Goal: Task Accomplishment & Management: Manage account settings

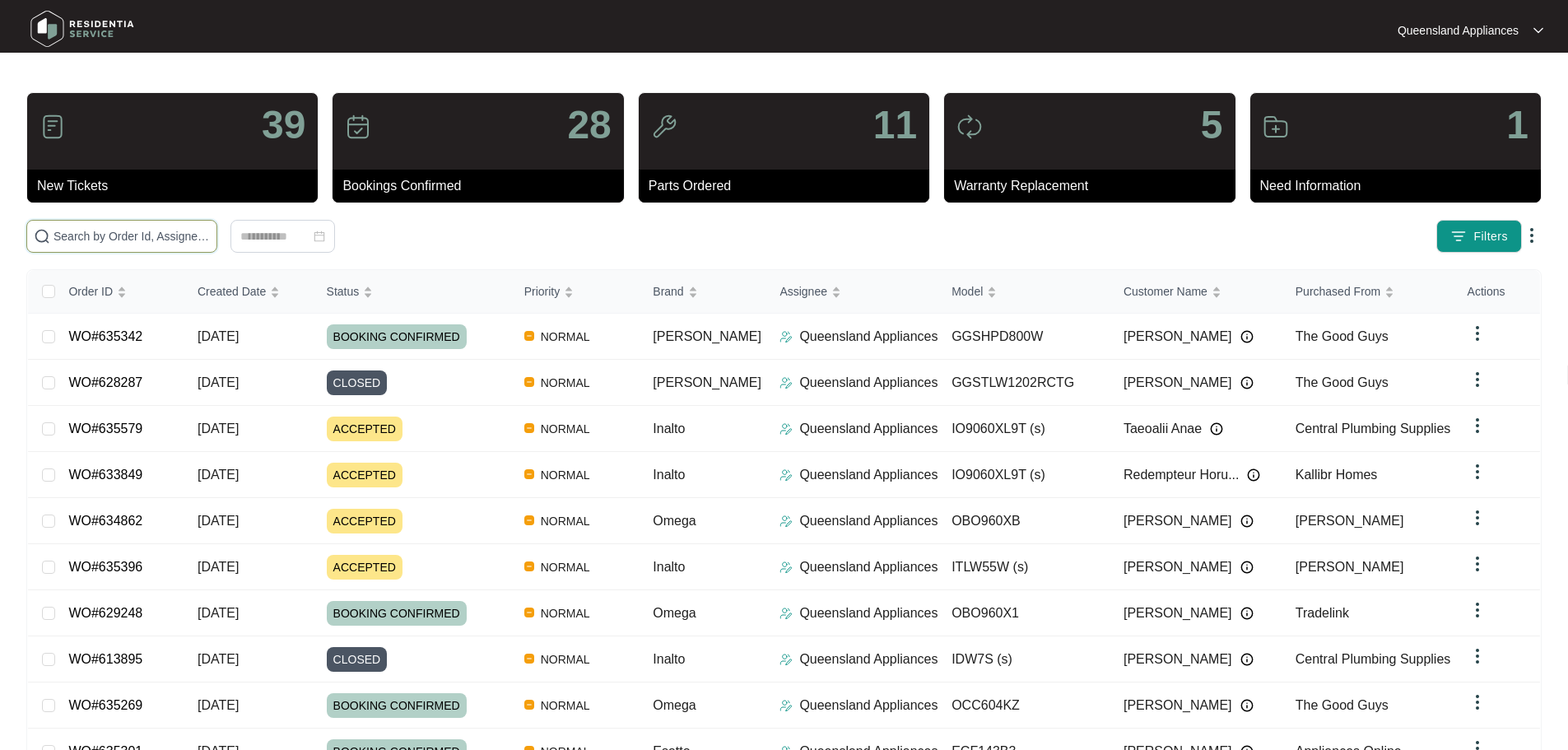
click at [209, 238] on input "text" at bounding box center [132, 236] width 157 height 18
paste input "634862"
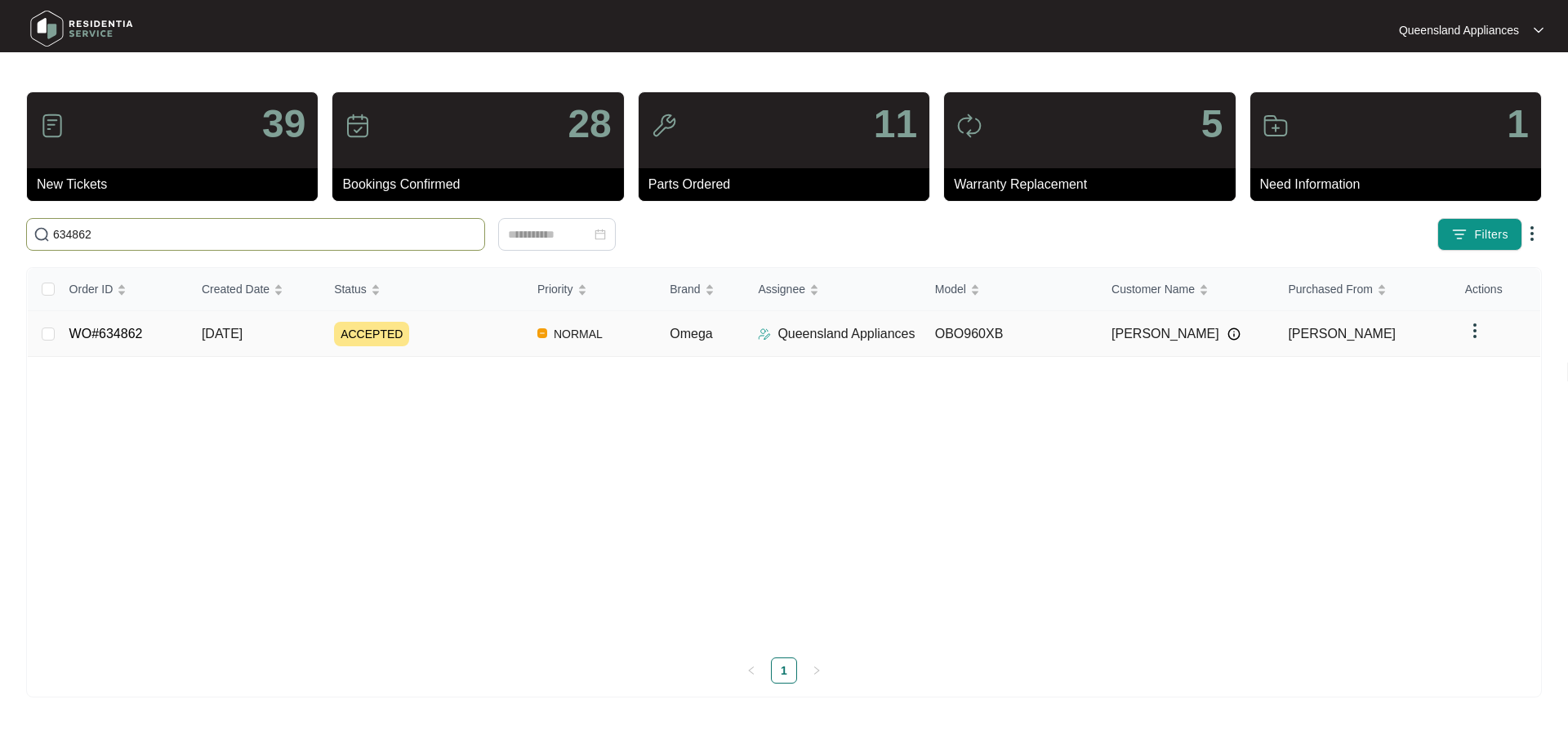
type input "634862"
click at [455, 329] on div "ACCEPTED" at bounding box center [429, 334] width 190 height 24
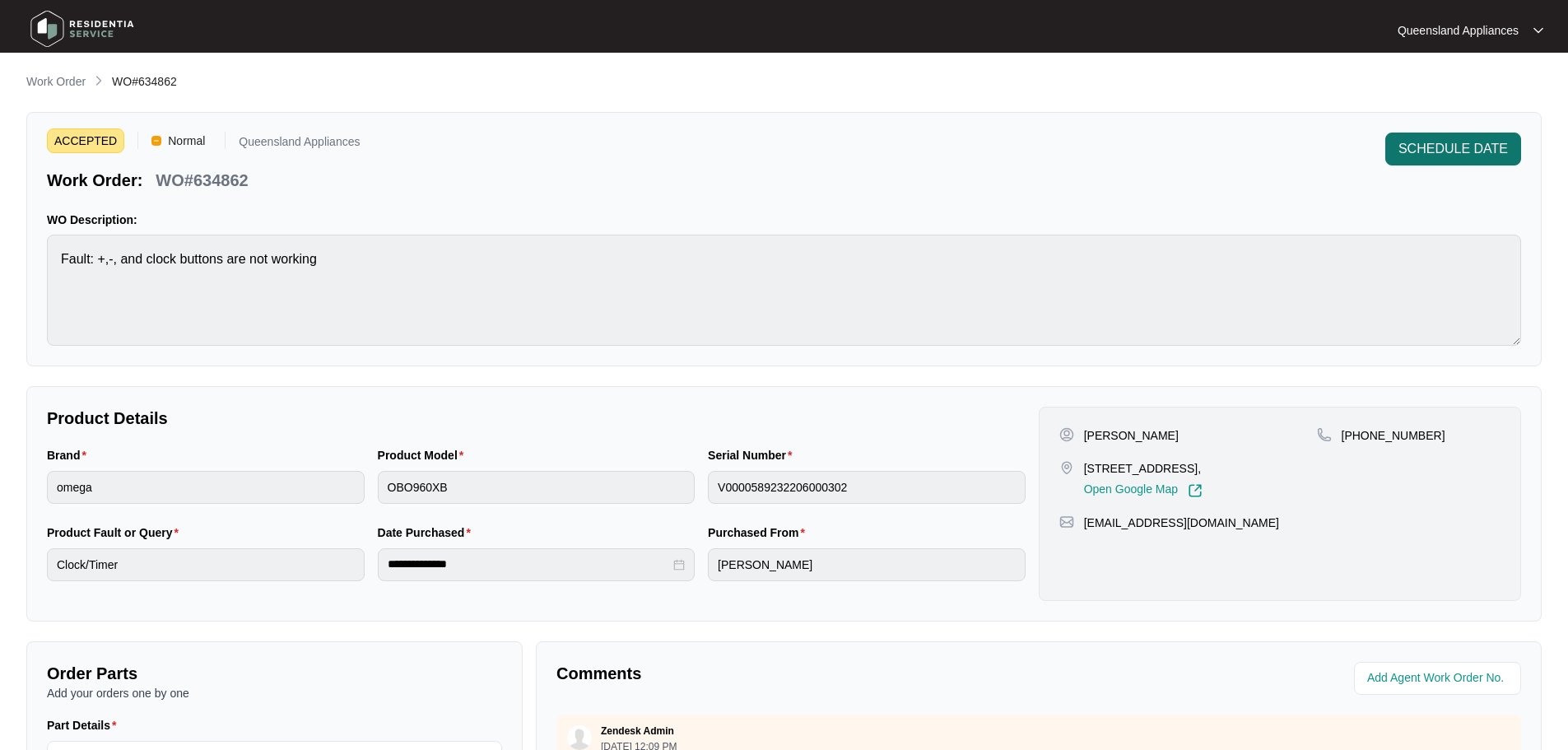
click at [1447, 139] on button "SCHEDULE DATE" at bounding box center [1453, 148] width 136 height 33
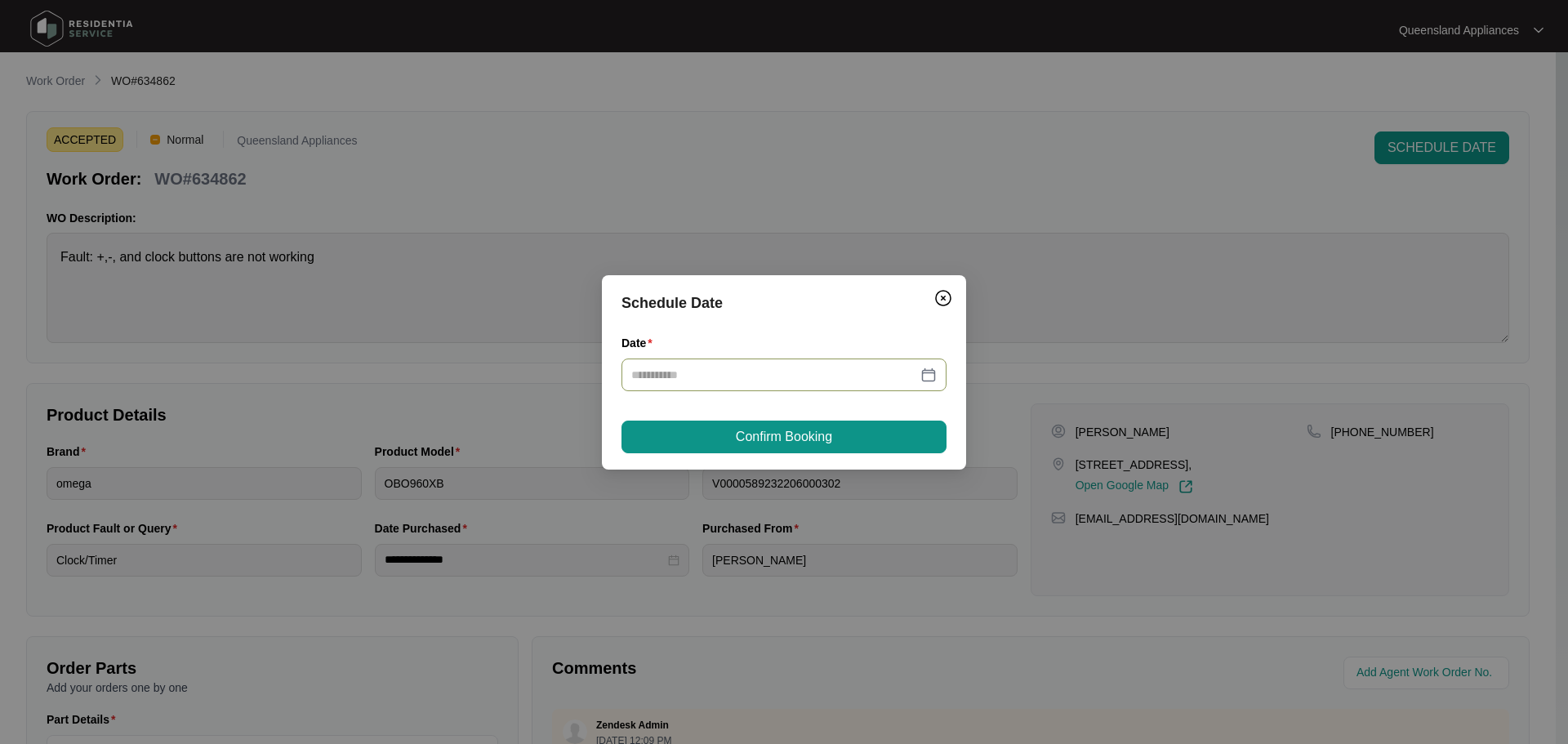
click at [932, 376] on div at bounding box center [784, 374] width 305 height 18
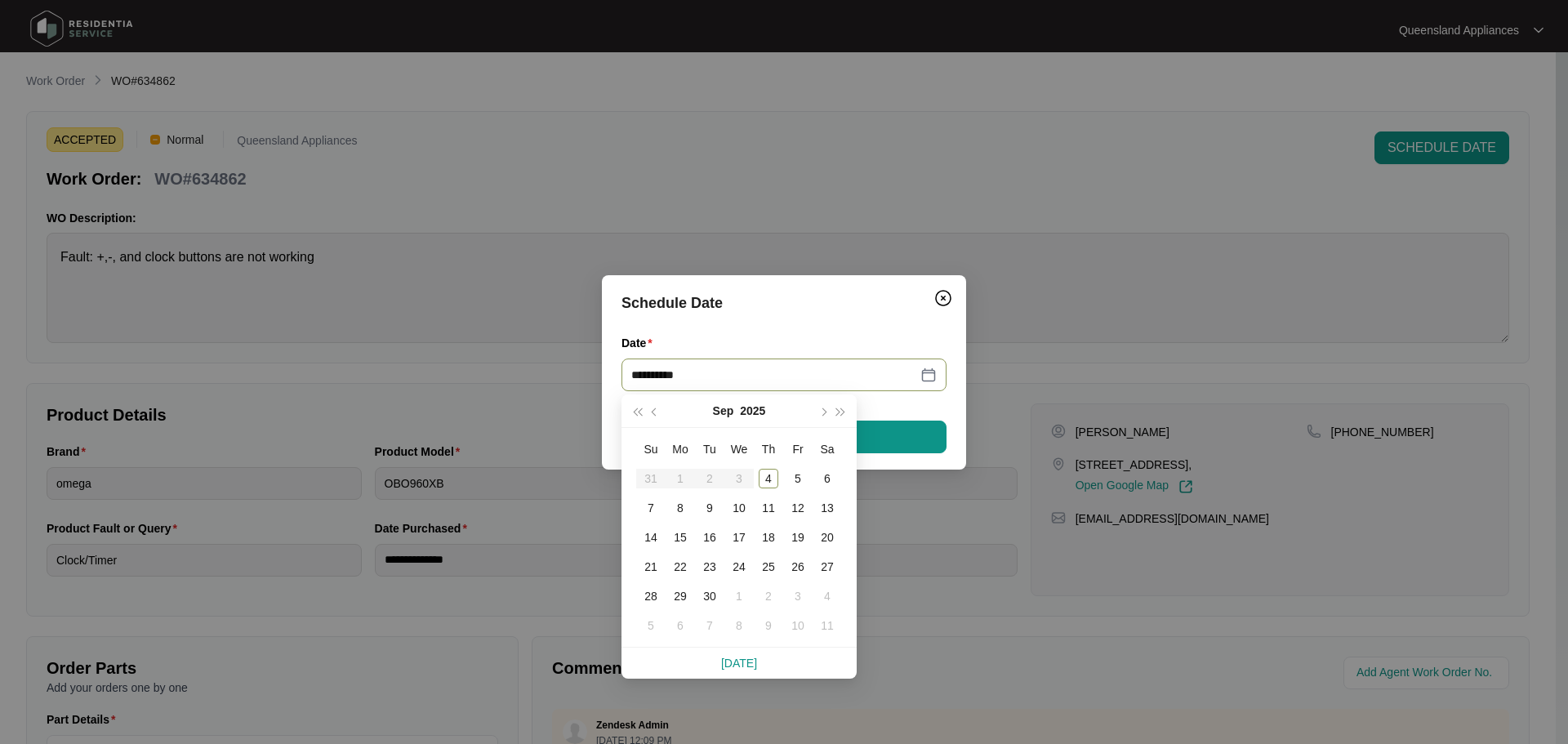
type input "**********"
click at [788, 473] on div "5" at bounding box center [798, 478] width 20 height 20
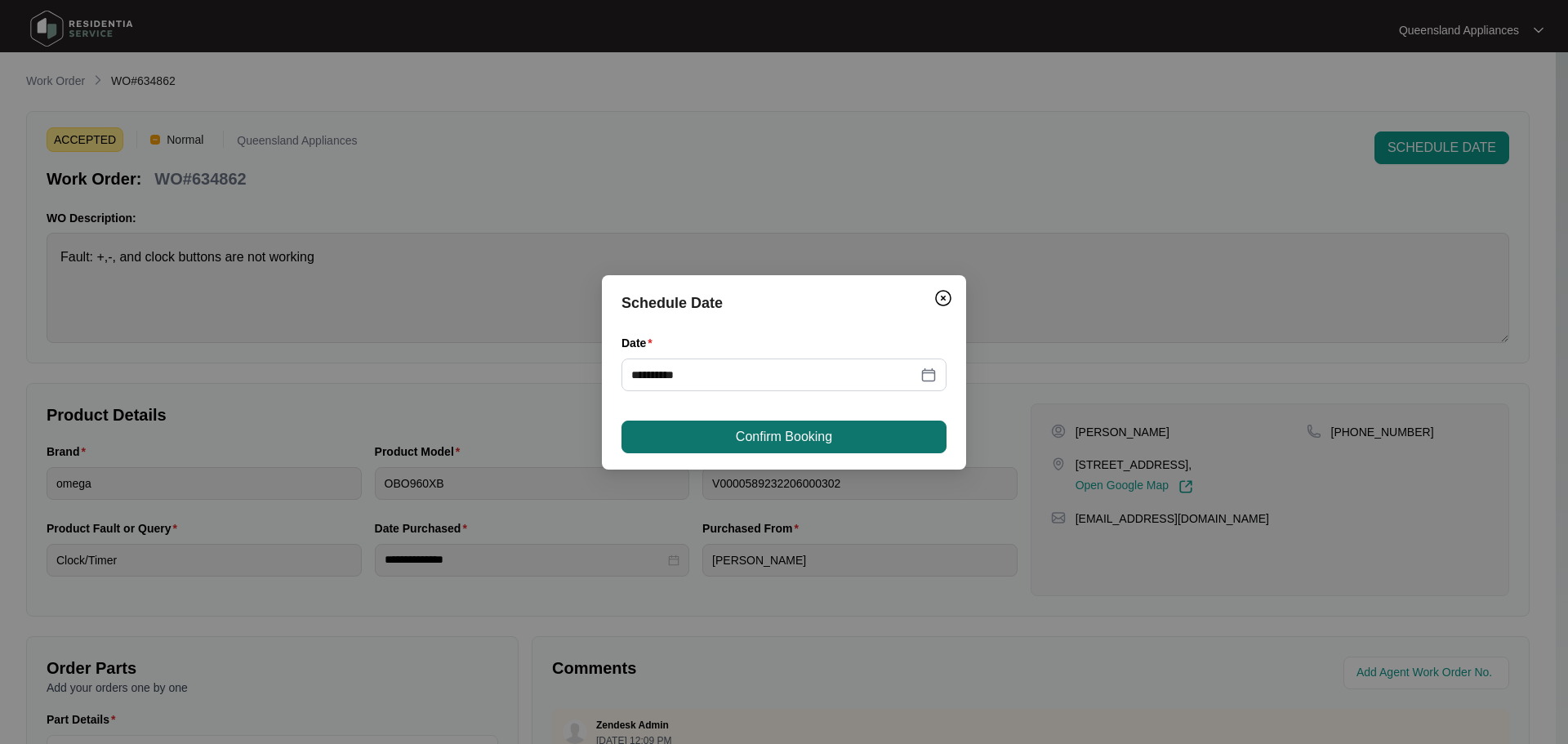
click at [787, 436] on span "Confirm Booking" at bounding box center [784, 436] width 96 height 20
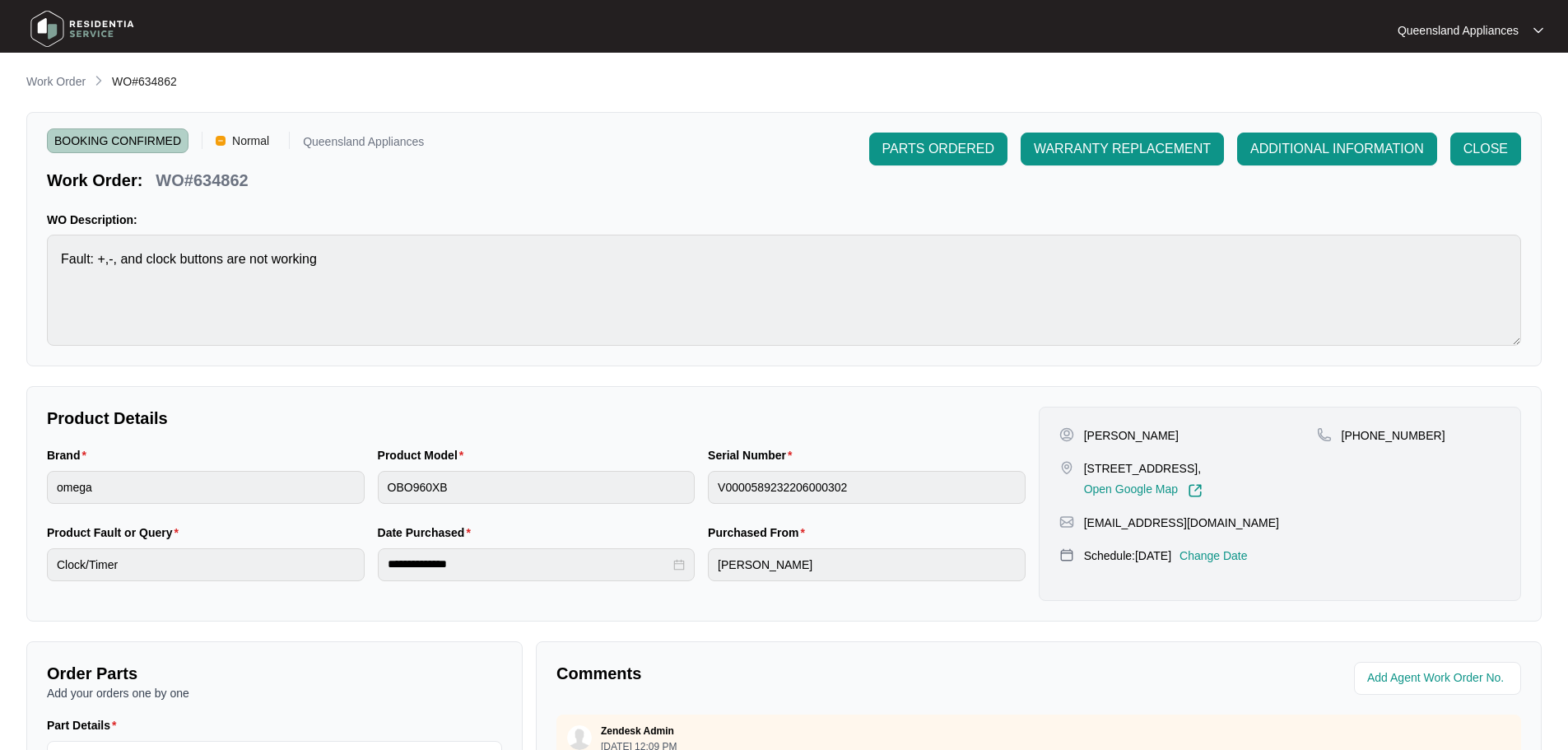
click at [61, 32] on img at bounding box center [82, 28] width 115 height 49
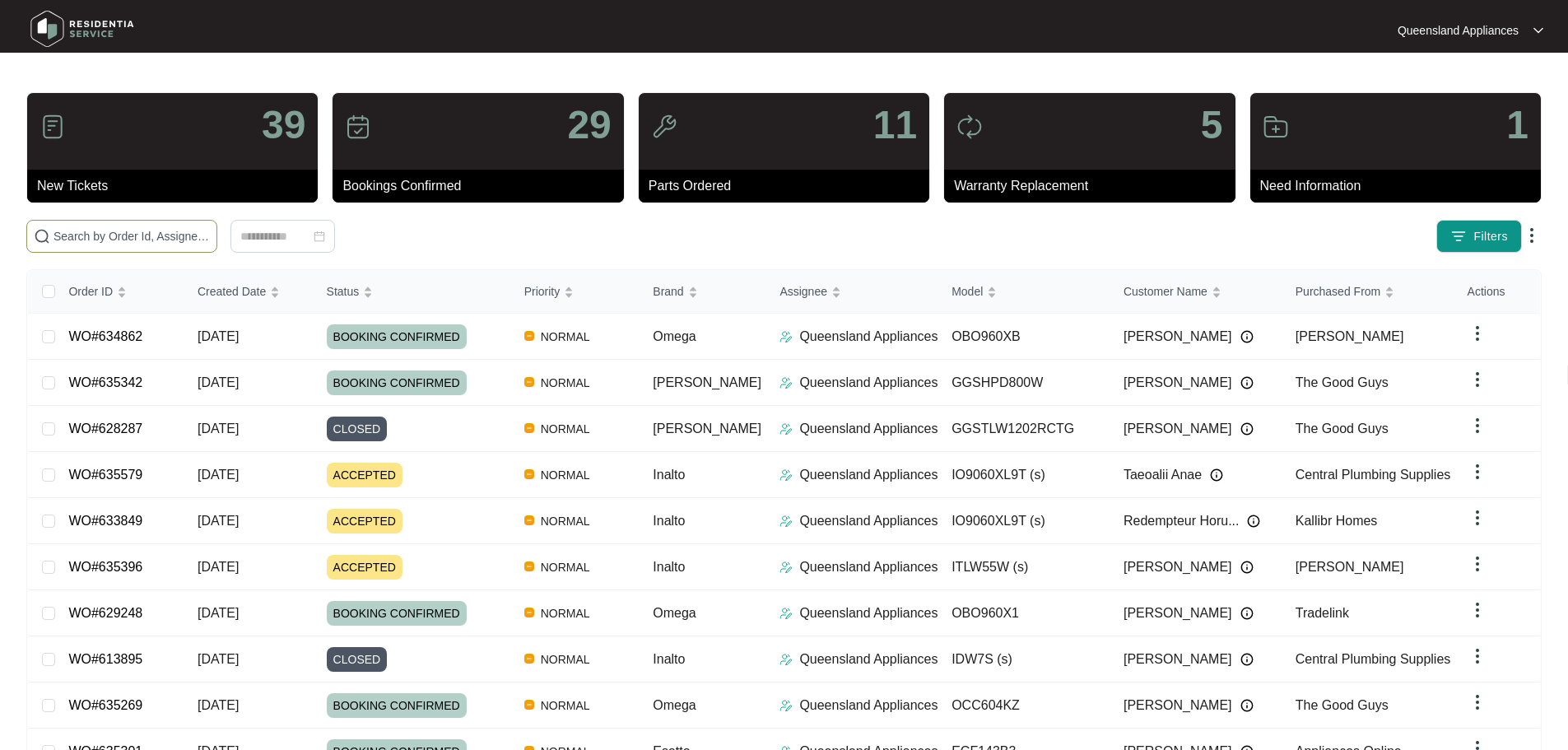
drag, startPoint x: 368, startPoint y: 252, endPoint x: 364, endPoint y: 237, distance: 15.5
click at [217, 246] on span at bounding box center [122, 236] width 191 height 33
click at [209, 237] on input "text" at bounding box center [132, 236] width 157 height 18
paste input "633849"
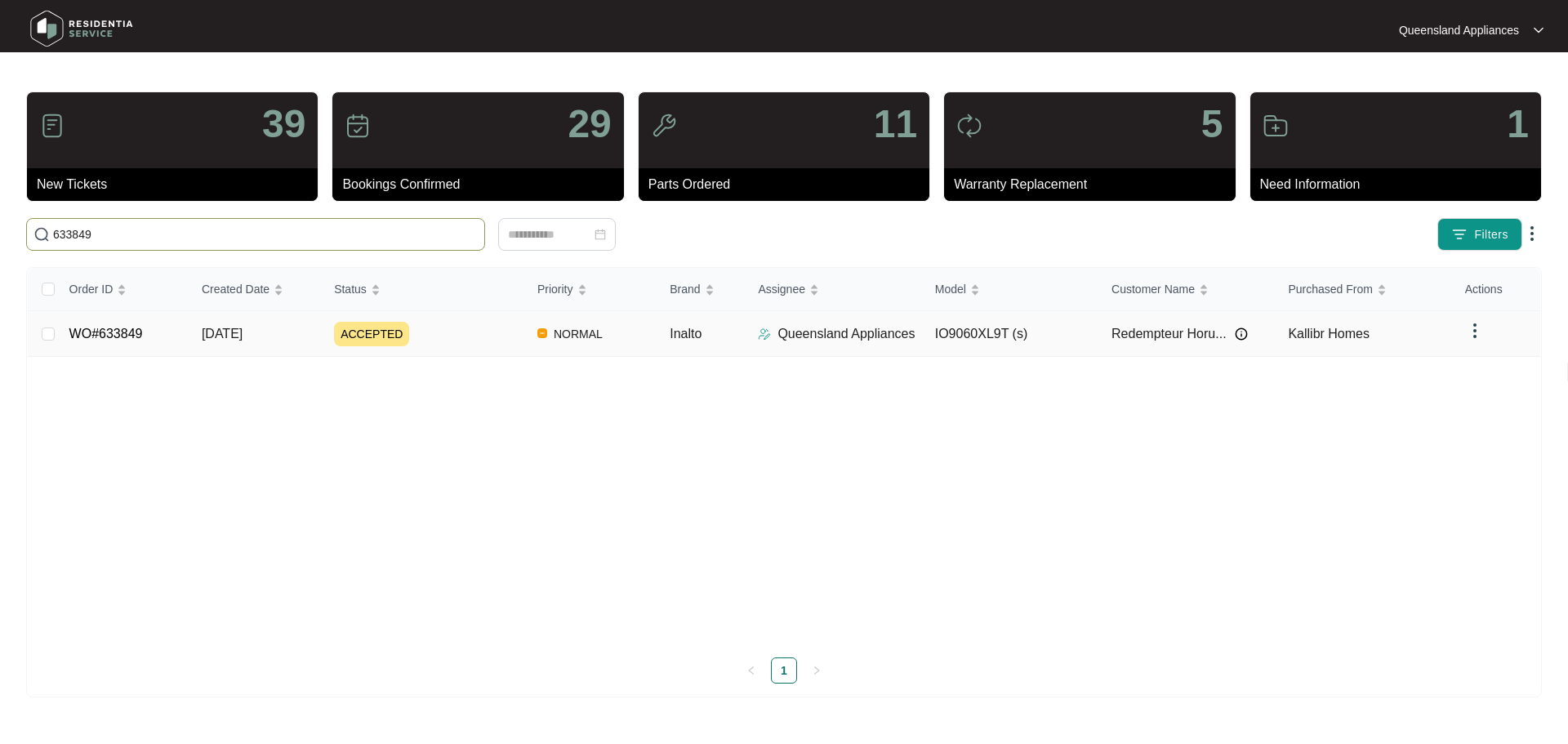
type input "633849"
click at [460, 317] on td "ACCEPTED" at bounding box center [422, 333] width 203 height 46
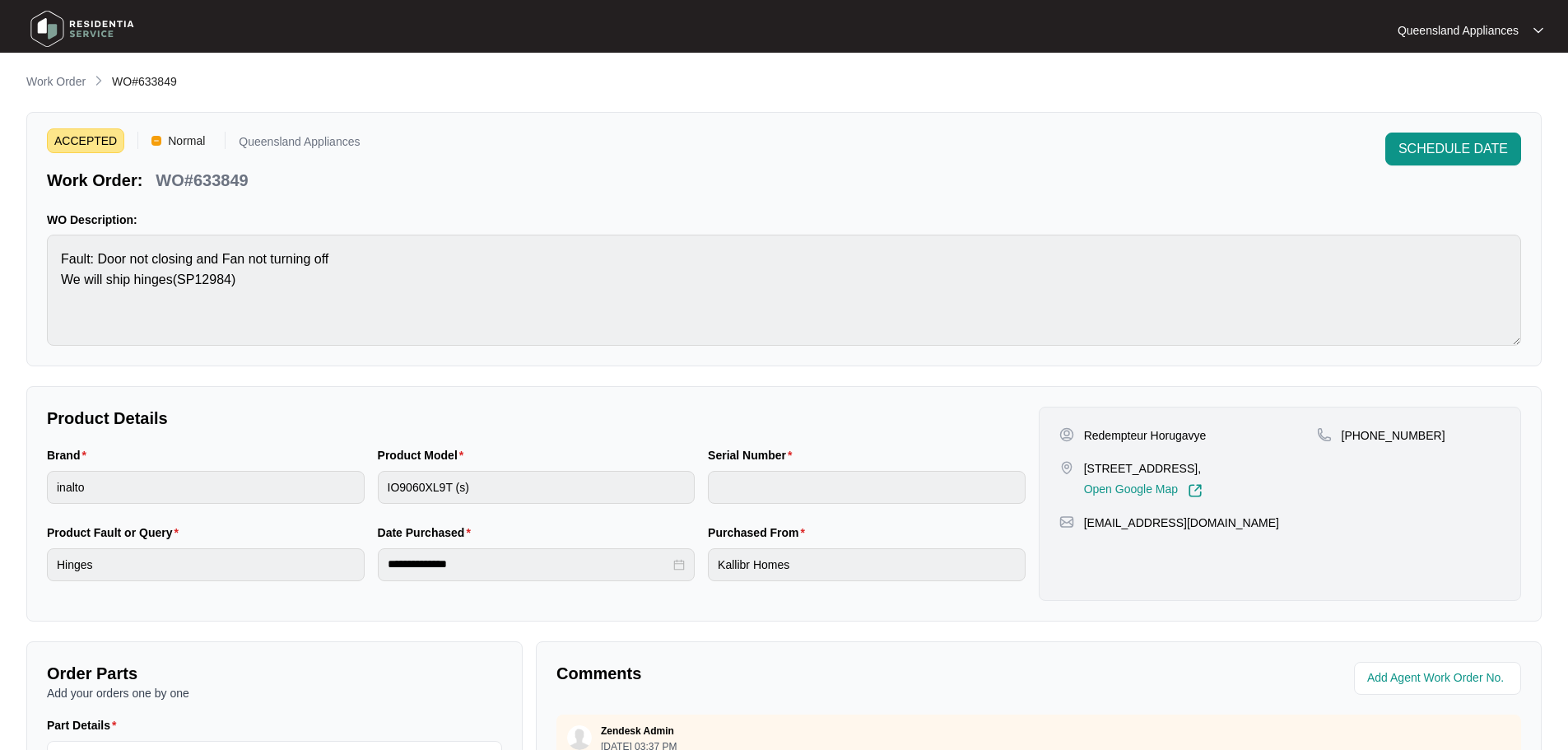
click at [223, 179] on p "WO#633849" at bounding box center [202, 180] width 92 height 23
copy p "633849"
click at [81, 33] on img at bounding box center [82, 28] width 115 height 49
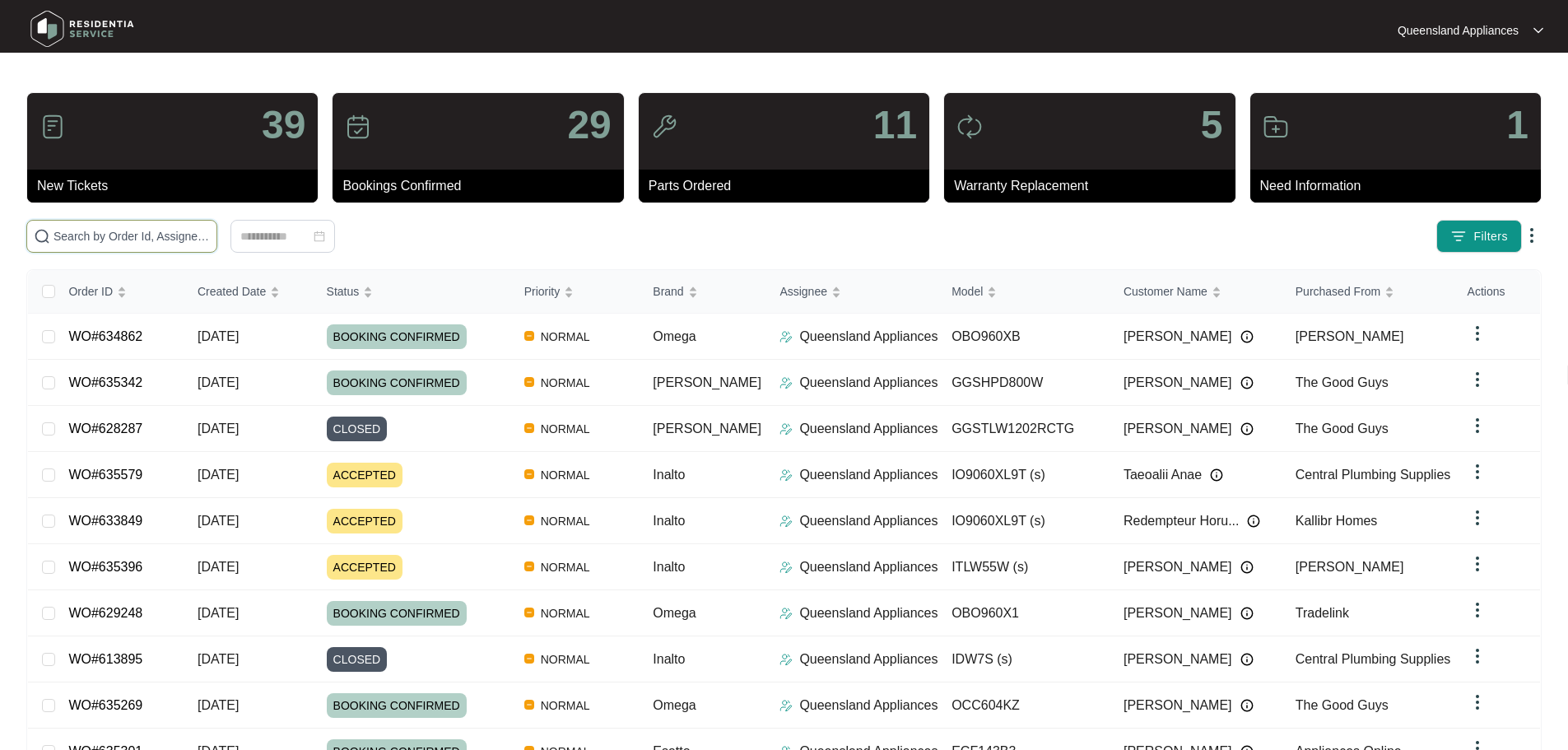
click at [209, 241] on input "text" at bounding box center [132, 236] width 157 height 18
paste input "635579"
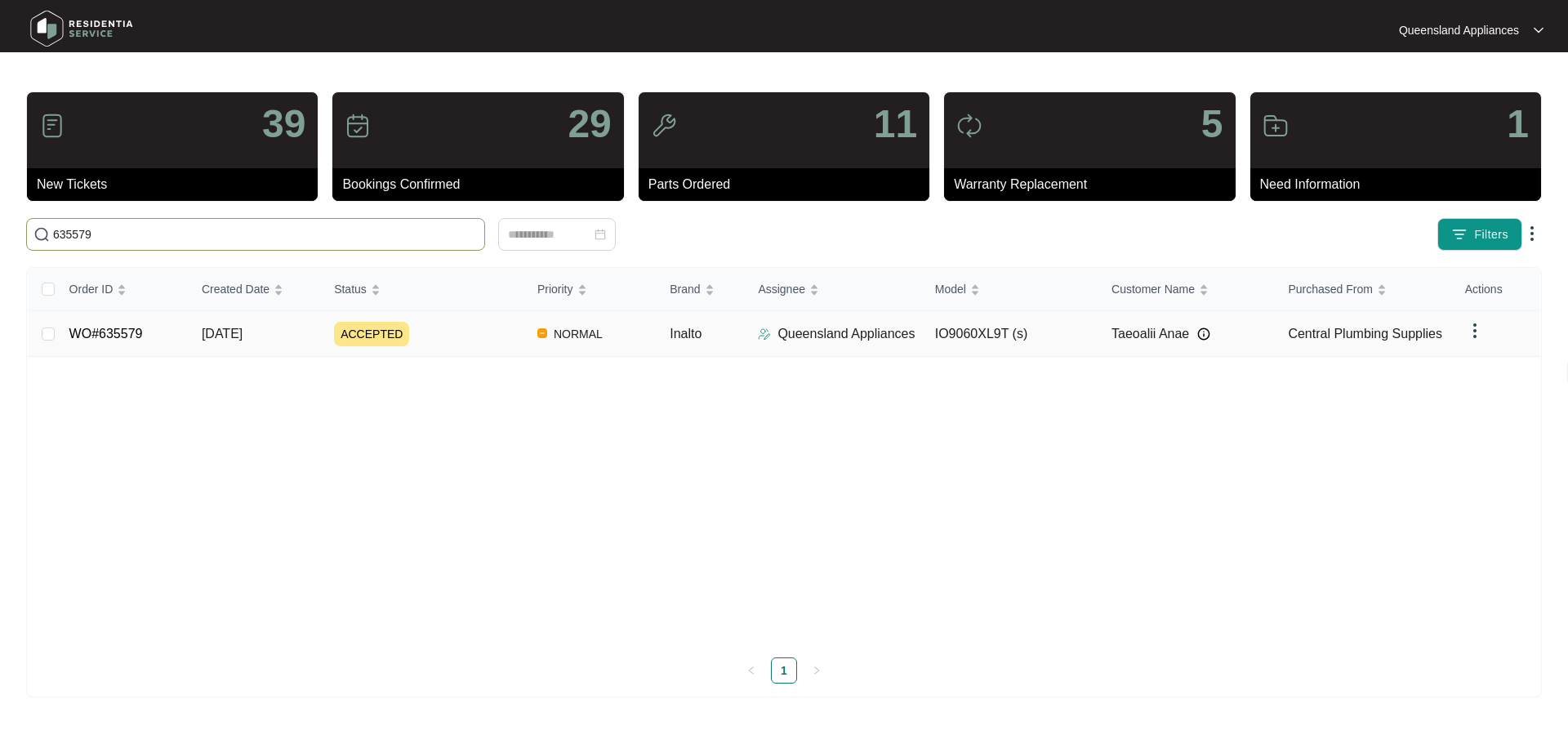
type input "635579"
click at [1389, 339] on span "Central Plumbing Supplies" at bounding box center [1365, 333] width 154 height 14
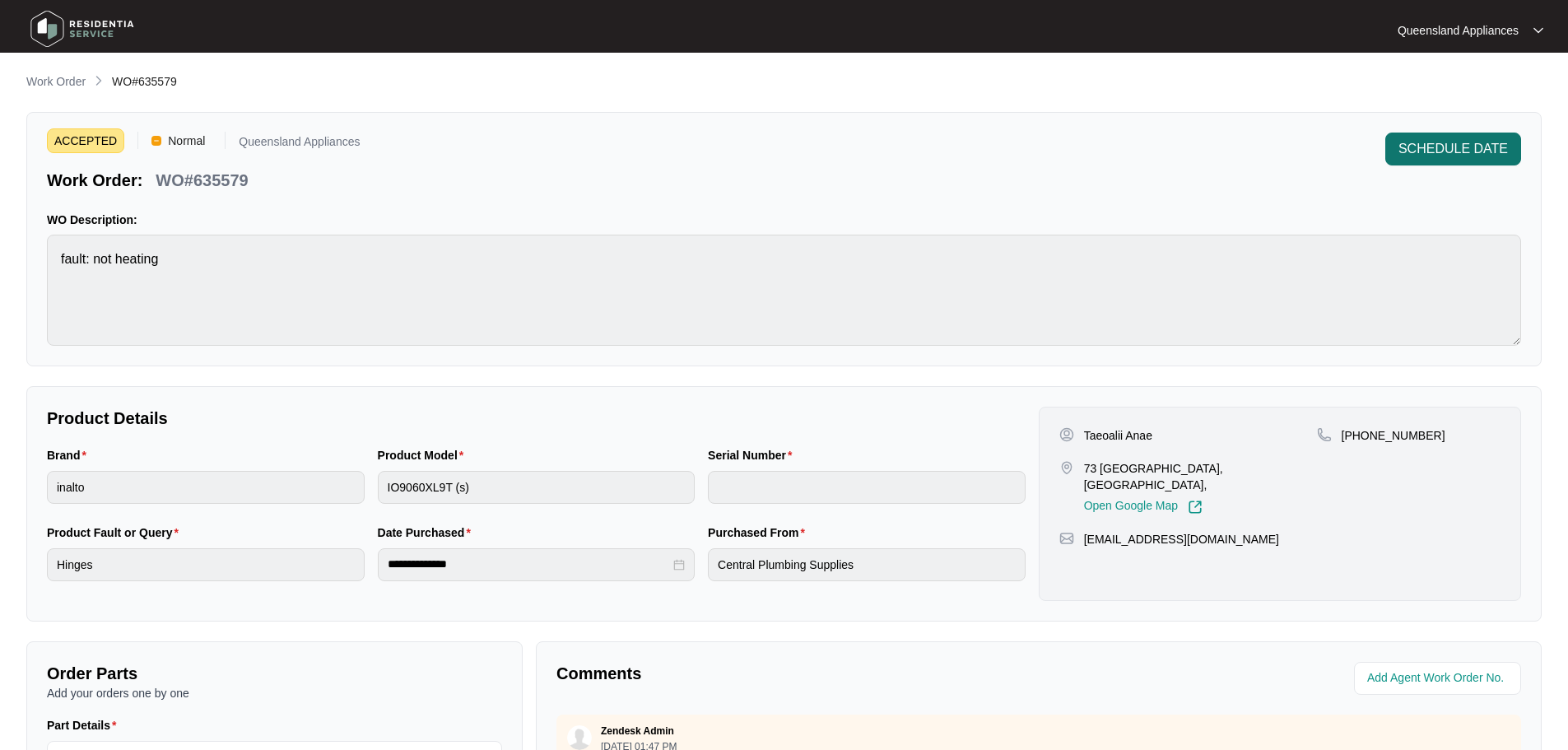
click at [1417, 149] on span "SCHEDULE DATE" at bounding box center [1453, 148] width 109 height 20
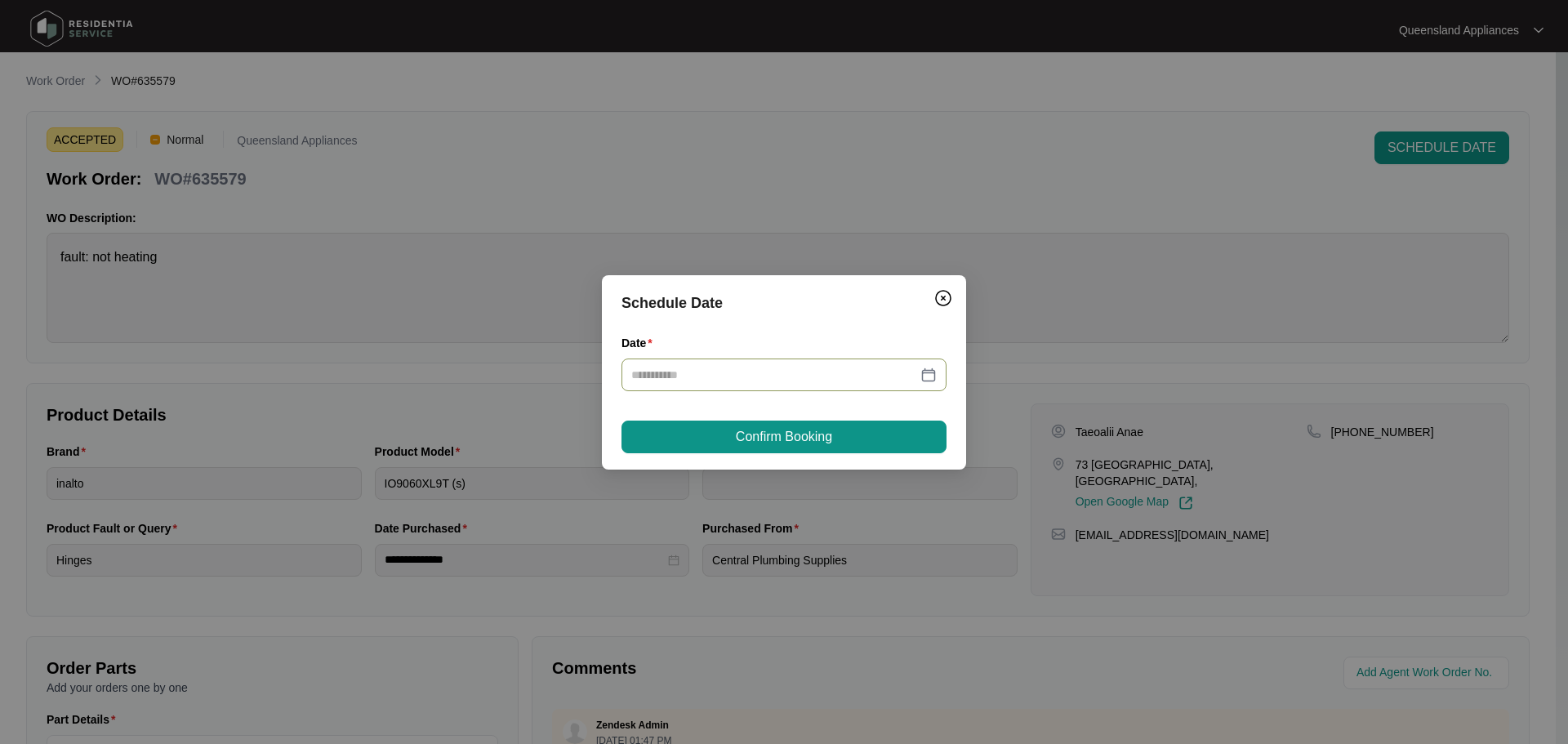
click at [931, 373] on div at bounding box center [784, 374] width 305 height 18
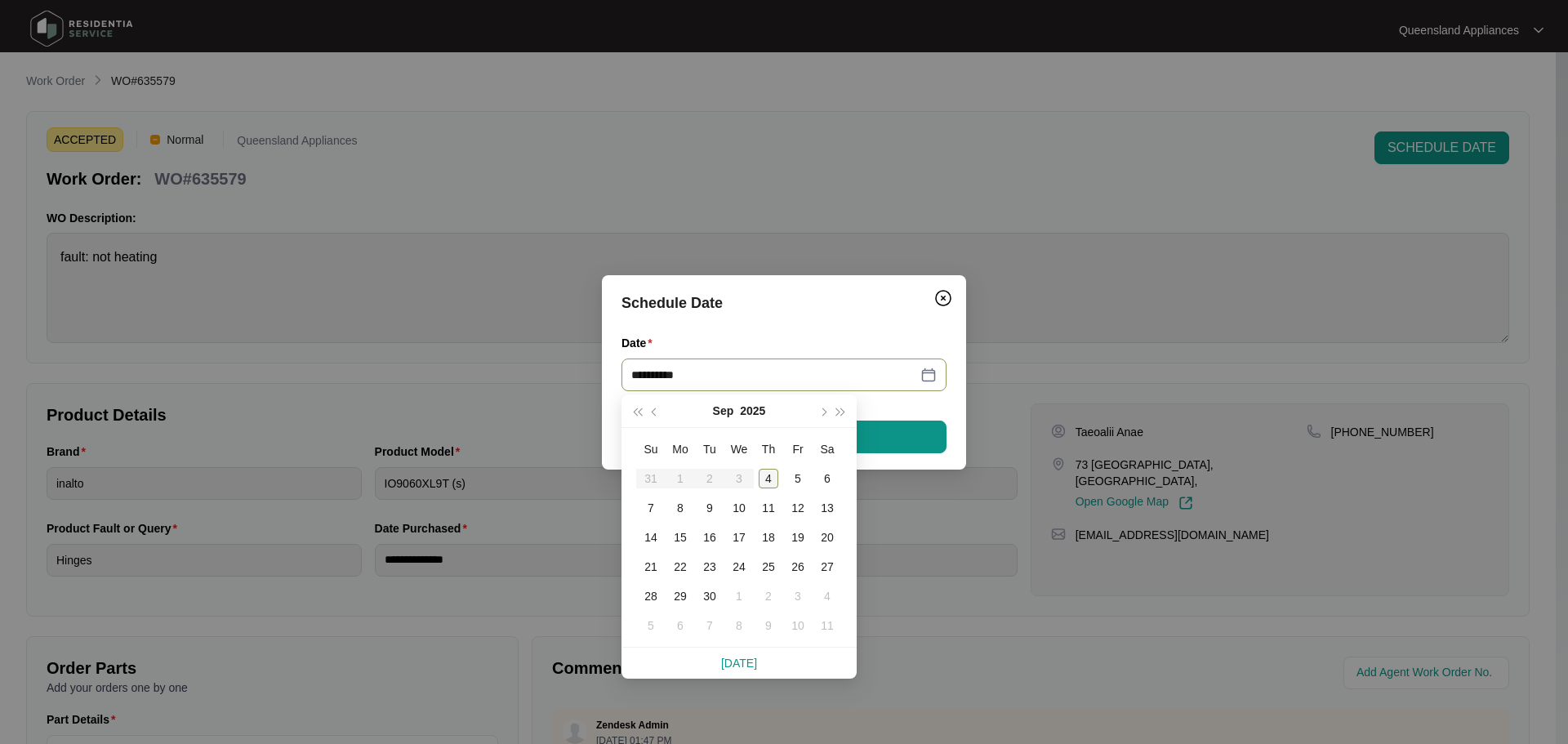
type input "**********"
click at [673, 508] on div "8" at bounding box center [680, 507] width 20 height 20
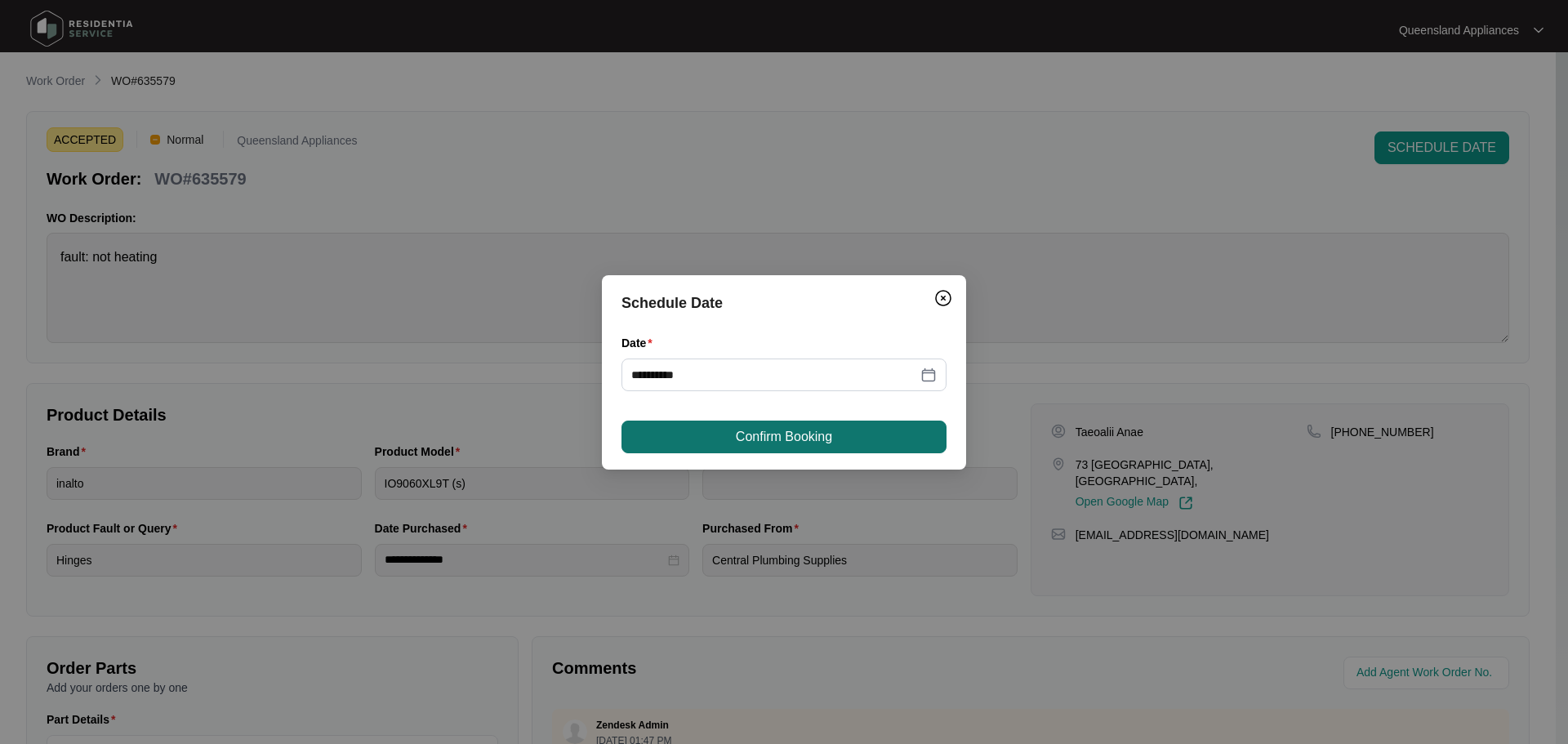
click at [728, 428] on button "Confirm Booking" at bounding box center [784, 436] width 325 height 33
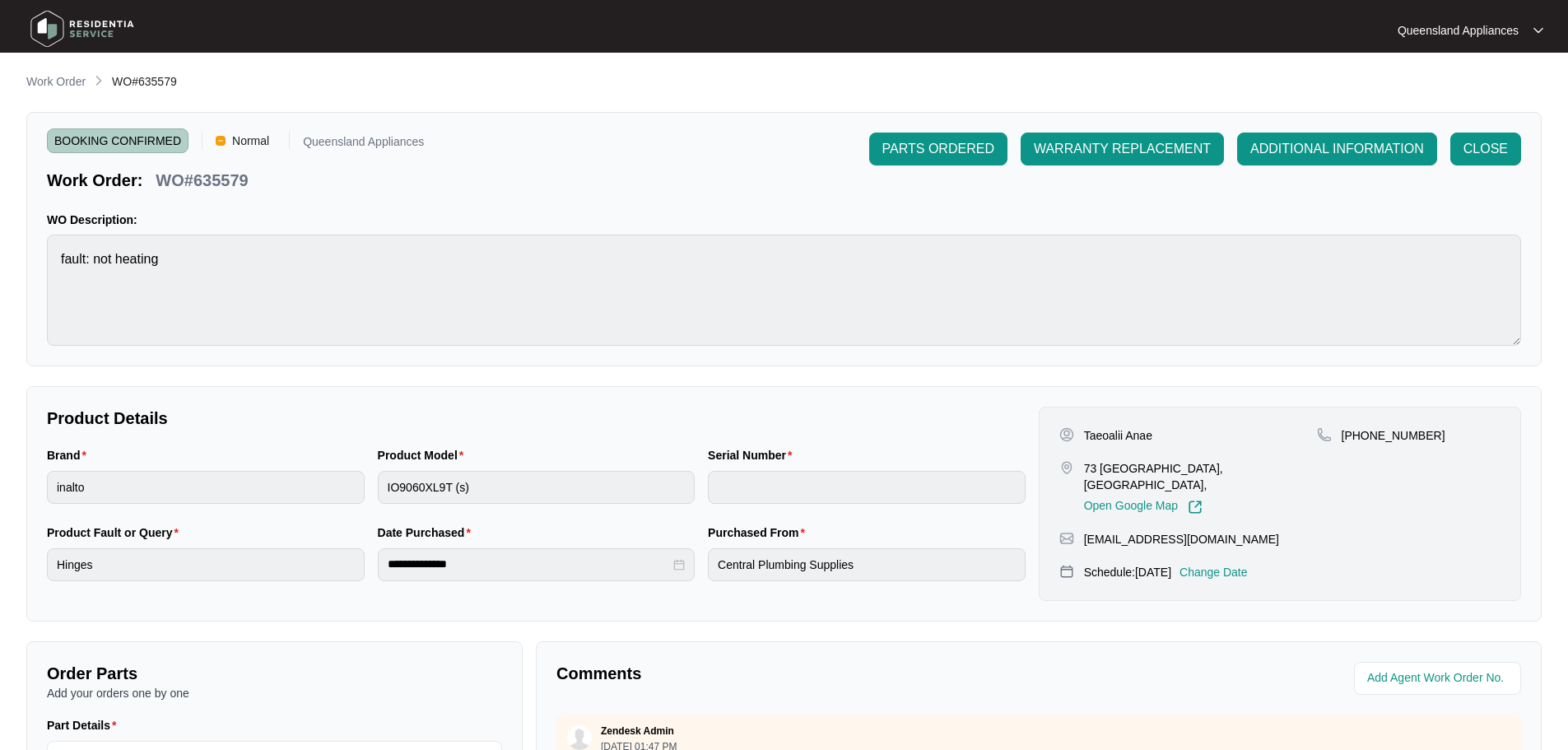
click at [58, 29] on img at bounding box center [82, 28] width 115 height 49
click at [88, 44] on img at bounding box center [82, 28] width 115 height 49
click at [88, 36] on img at bounding box center [82, 28] width 115 height 49
drag, startPoint x: 95, startPoint y: 25, endPoint x: 93, endPoint y: 57, distance: 32.1
click at [97, 25] on img at bounding box center [82, 28] width 115 height 49
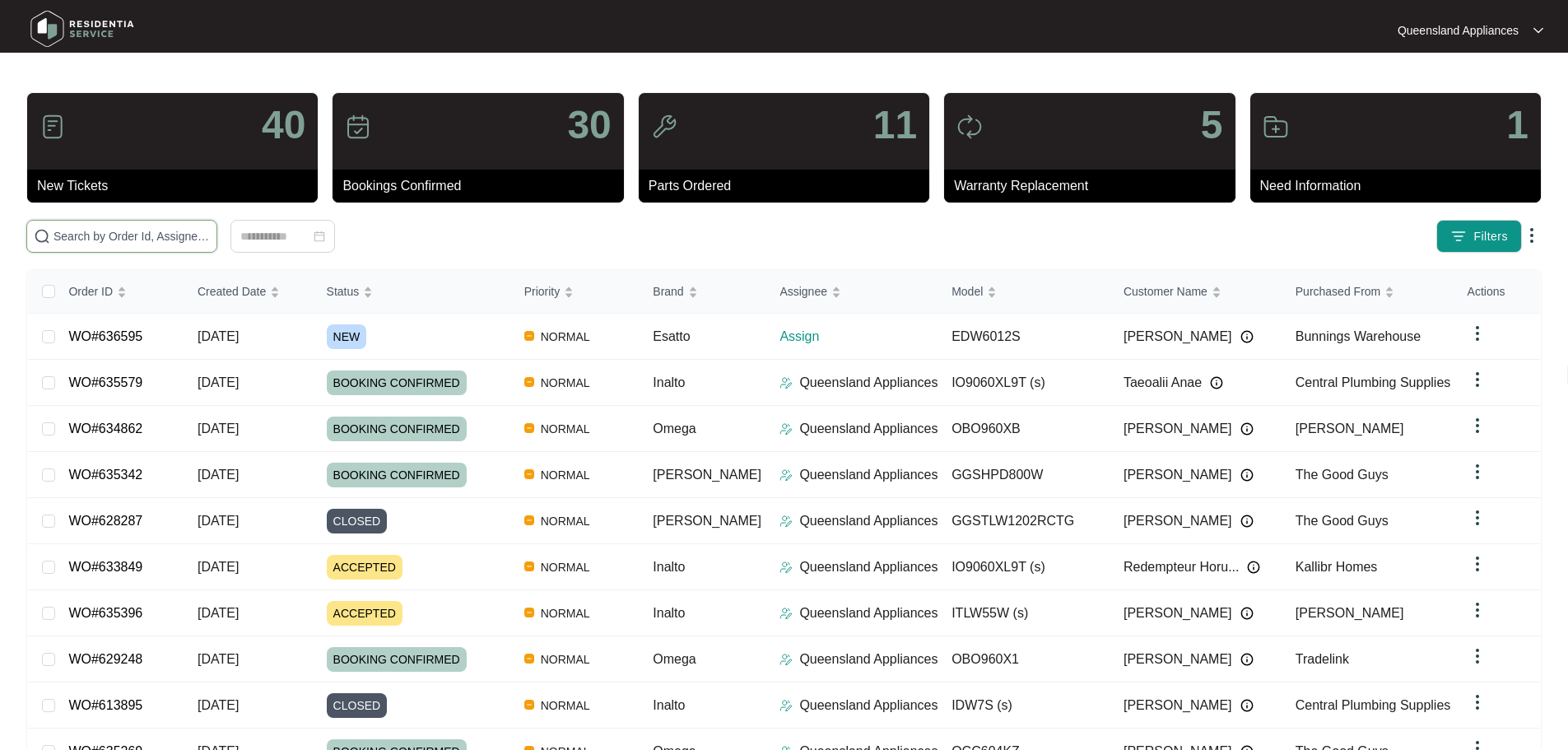
click at [209, 230] on input "text" at bounding box center [132, 236] width 157 height 18
paste input "633849"
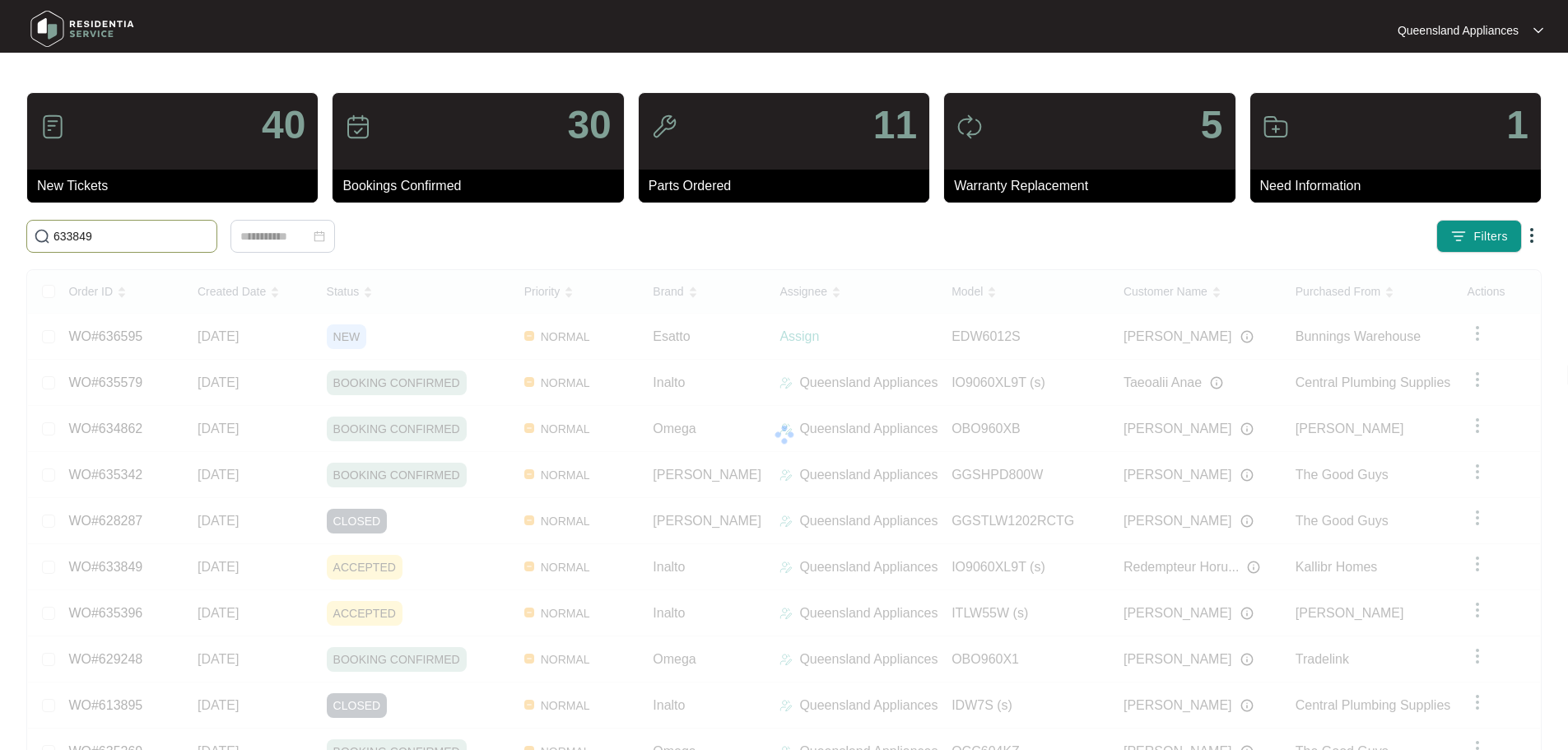
type input "633849"
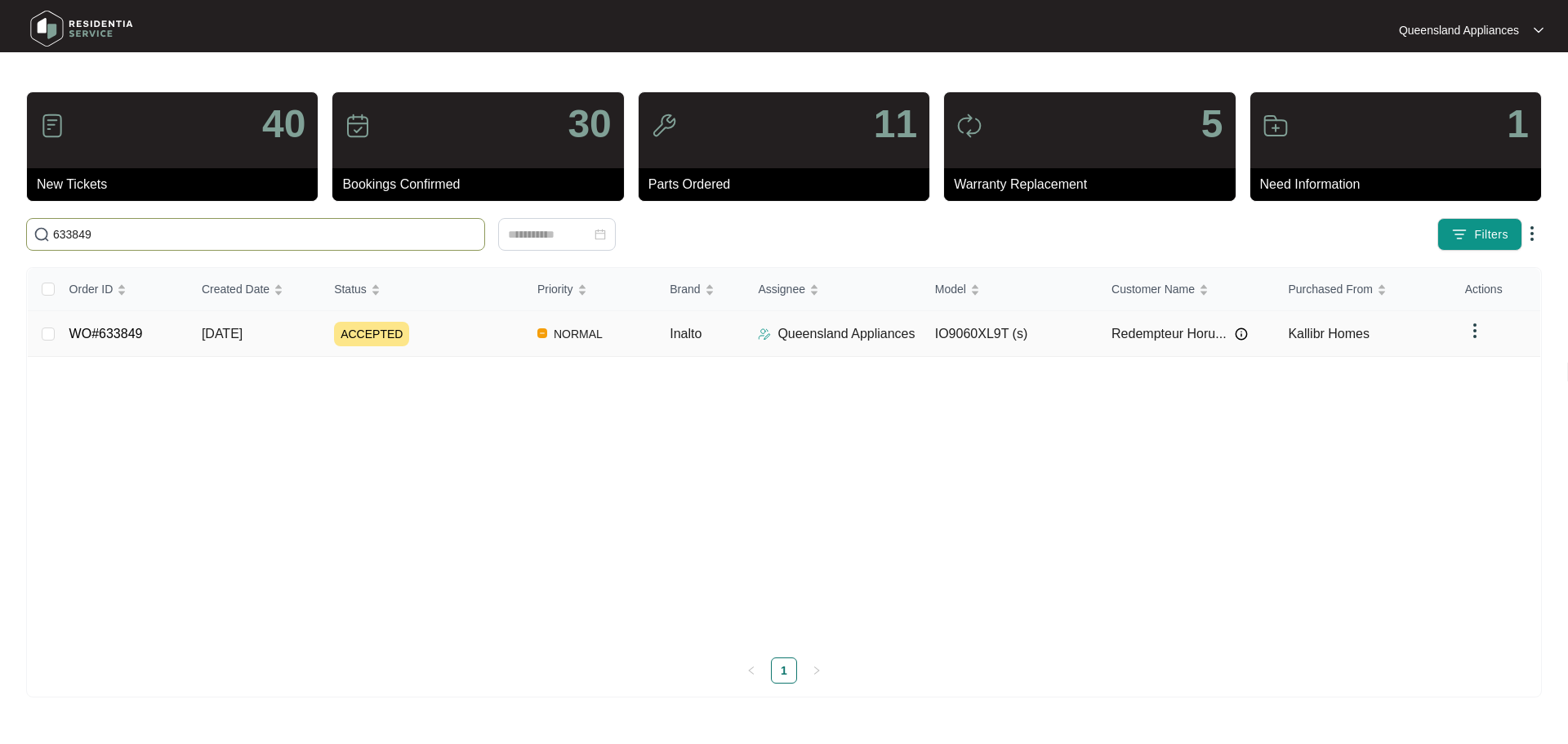
click at [420, 338] on div "ACCEPTED" at bounding box center [429, 334] width 190 height 24
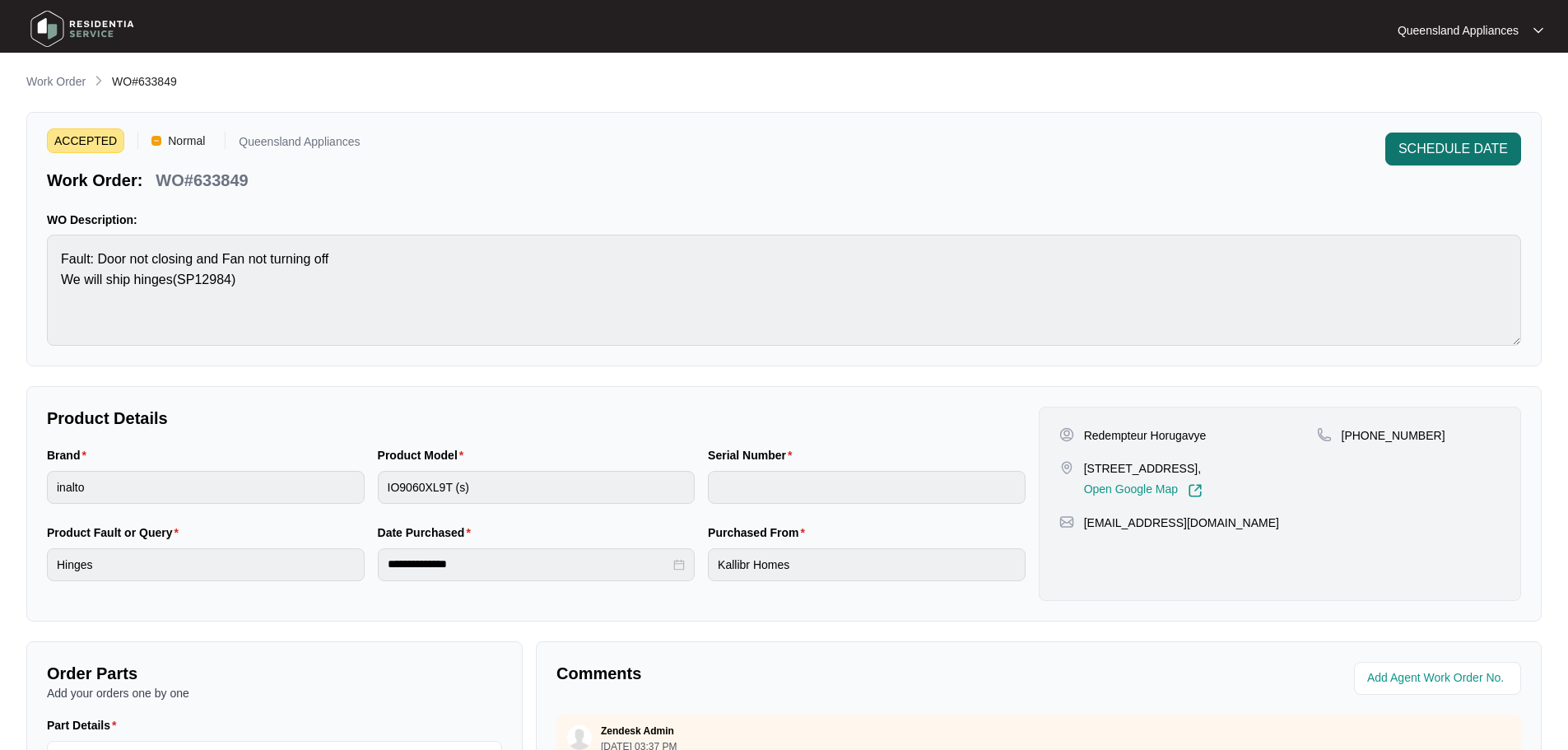
click at [1474, 140] on span "SCHEDULE DATE" at bounding box center [1453, 148] width 109 height 20
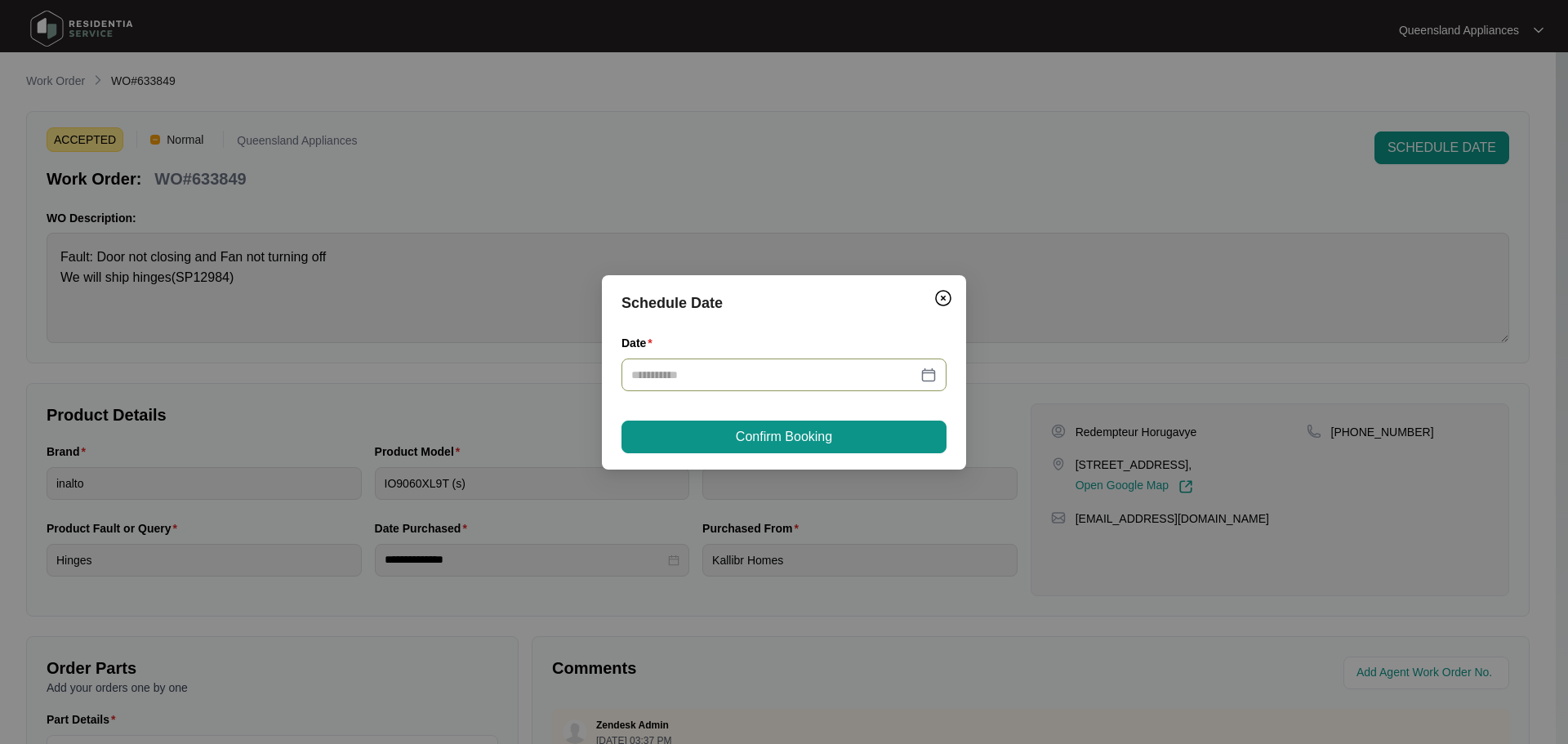
click at [931, 374] on div at bounding box center [784, 374] width 305 height 18
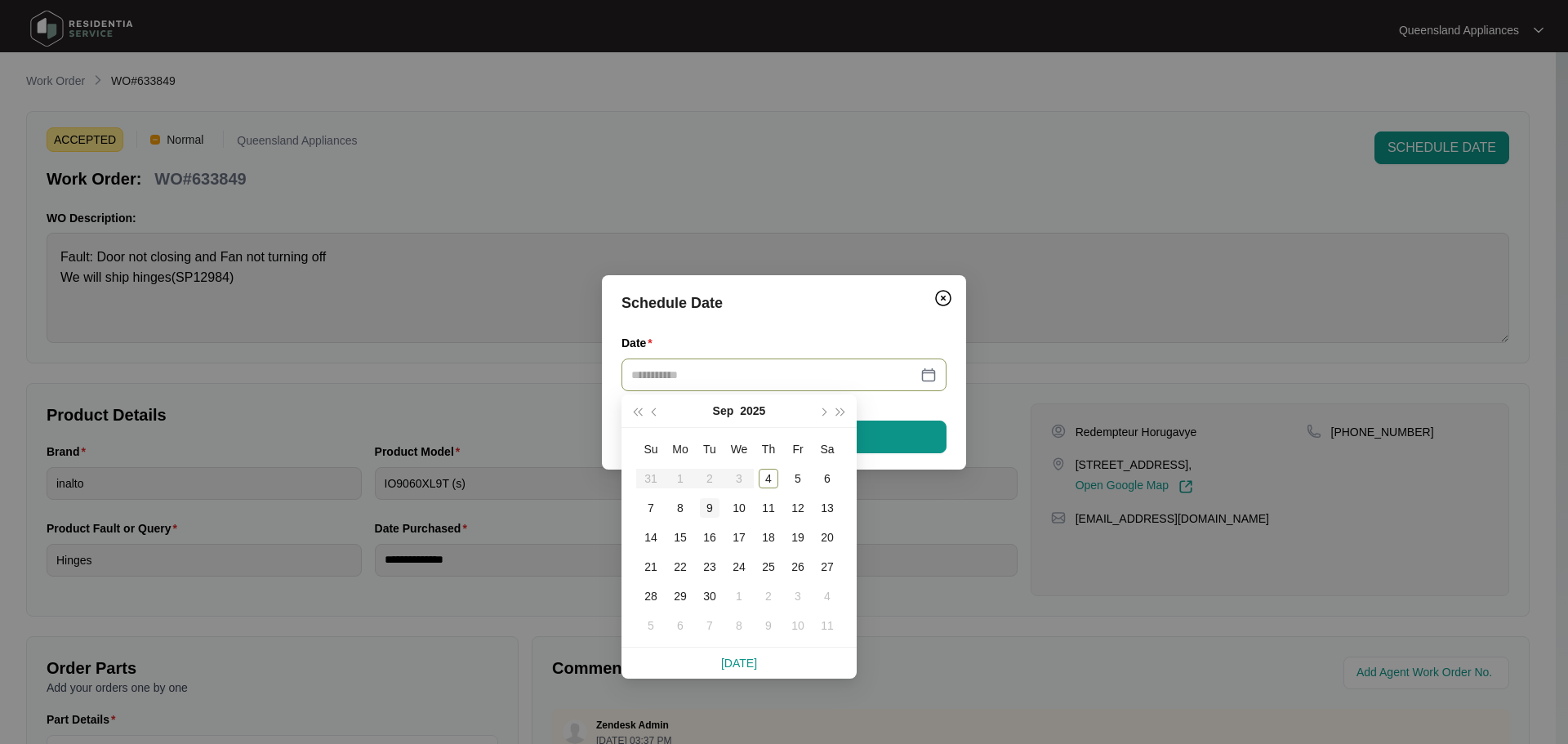
type input "**********"
click at [678, 503] on div "8" at bounding box center [680, 507] width 20 height 20
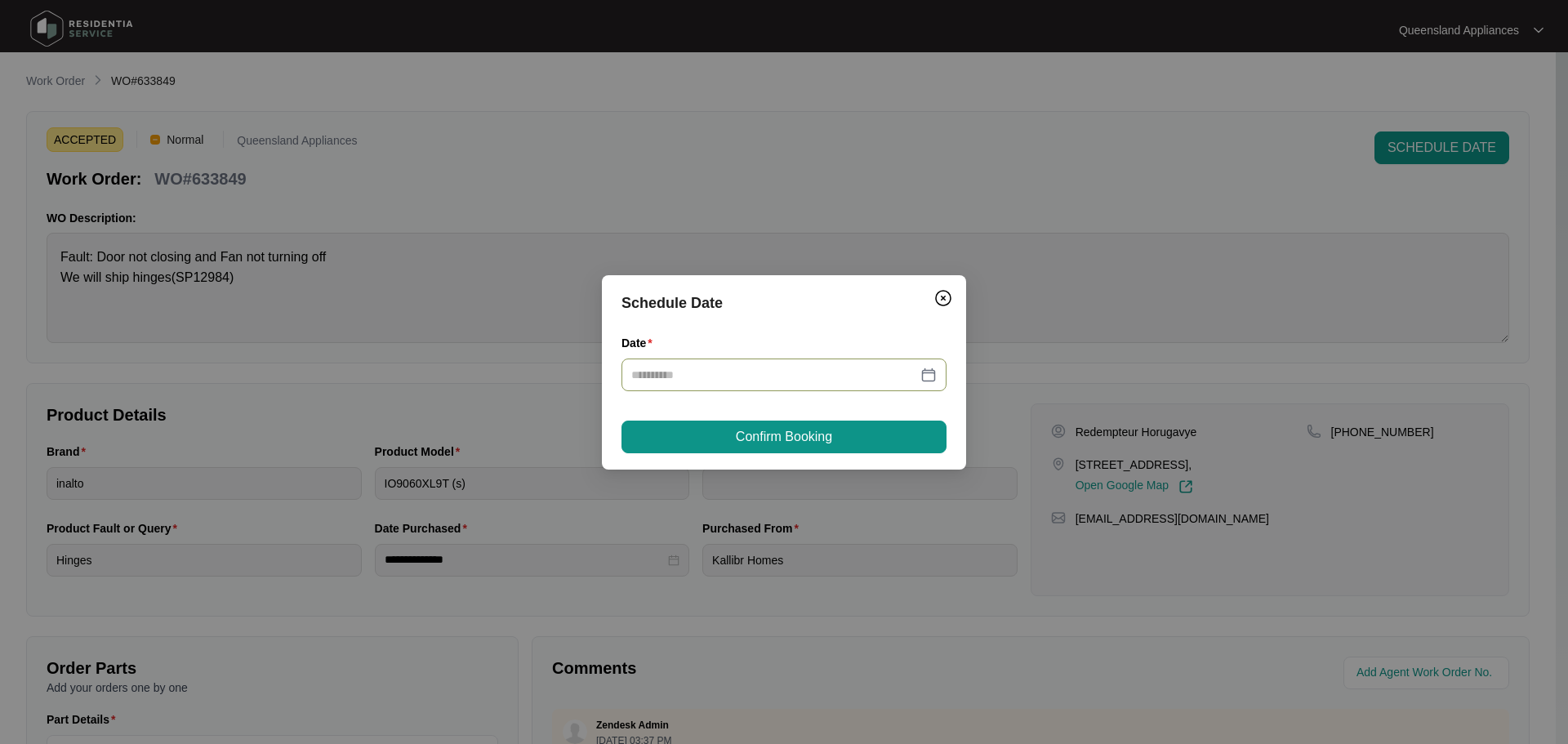
type input "**********"
click at [734, 439] on button "Confirm Booking" at bounding box center [784, 436] width 325 height 33
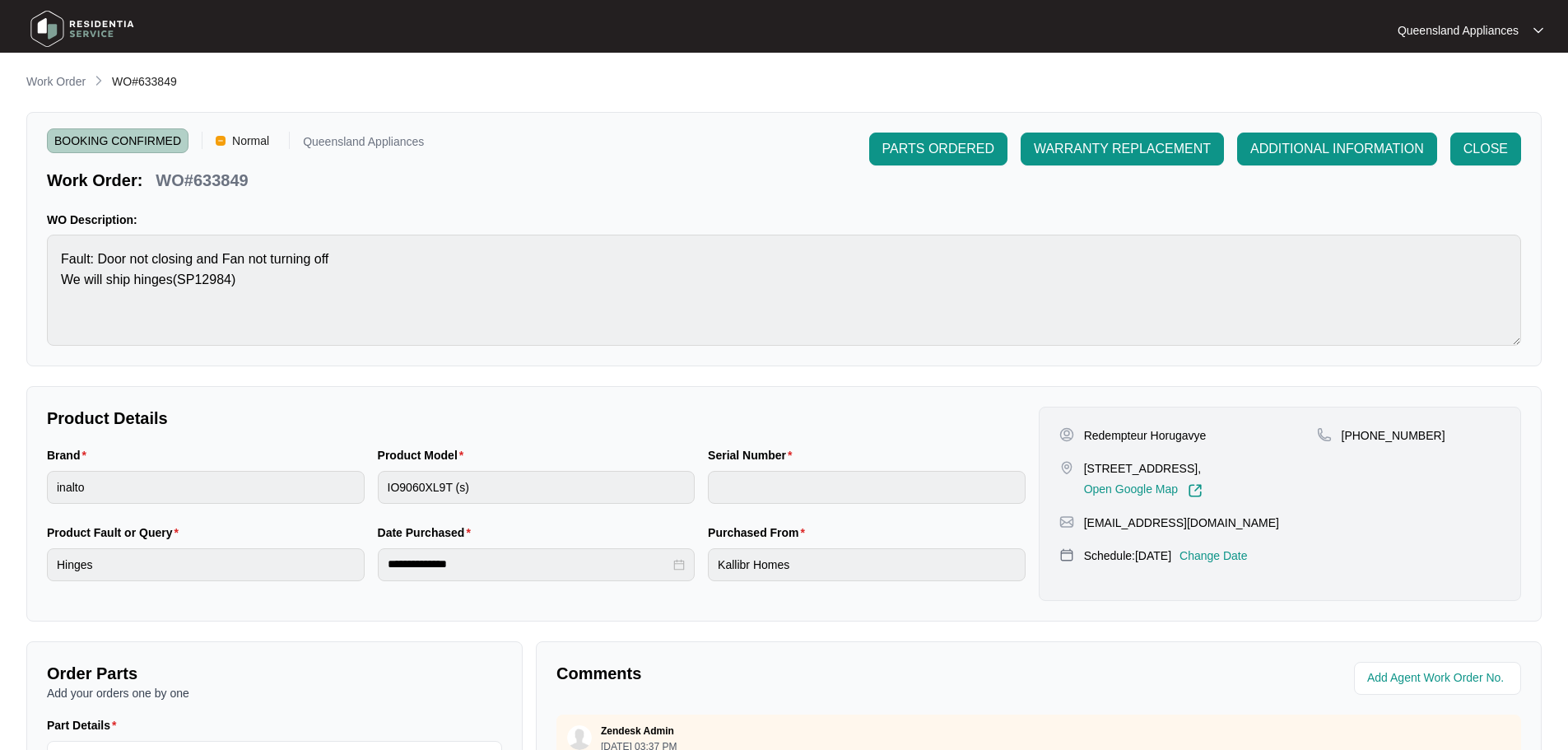
click at [67, 16] on img at bounding box center [82, 28] width 115 height 49
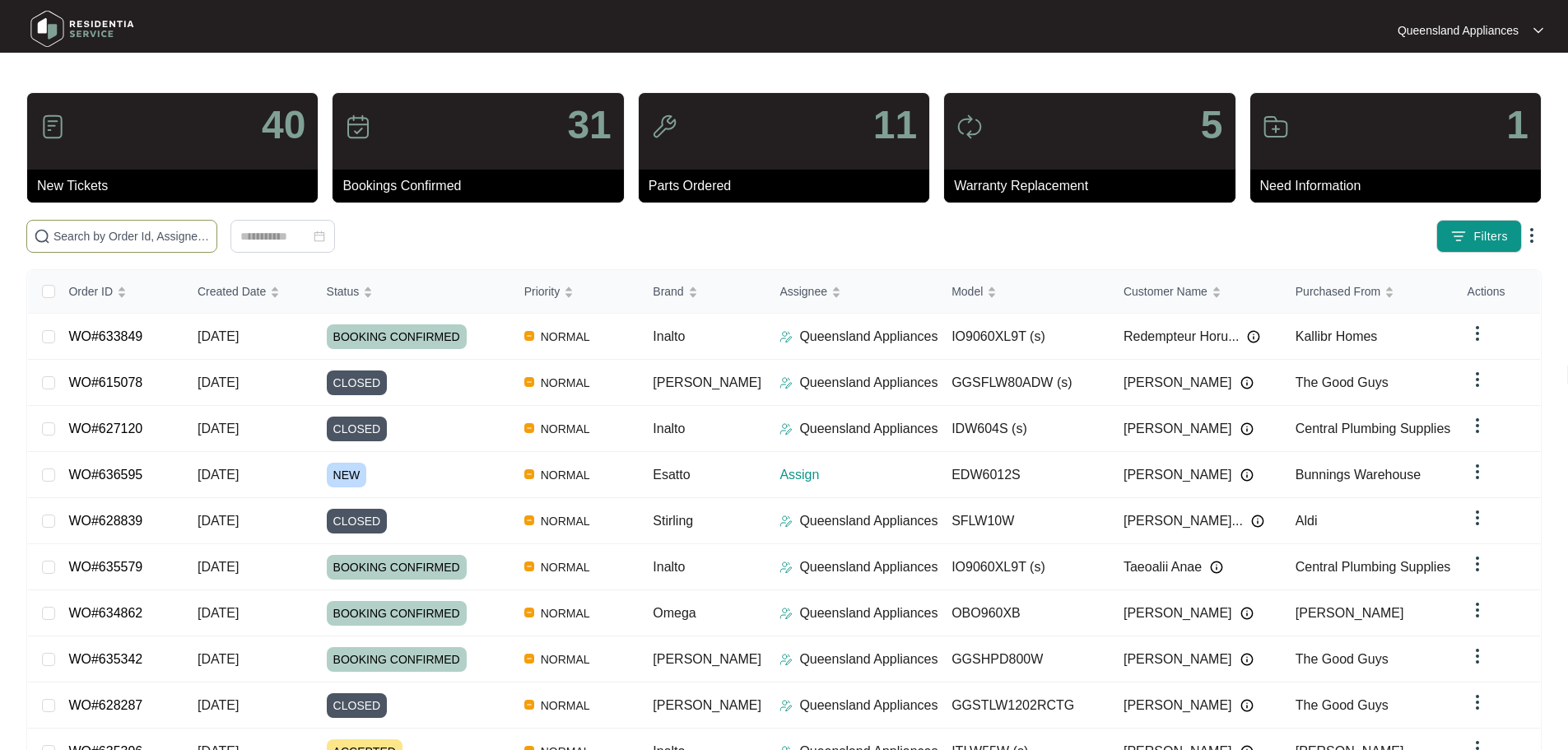
click at [209, 237] on input "text" at bounding box center [132, 236] width 157 height 18
paste input "635396"
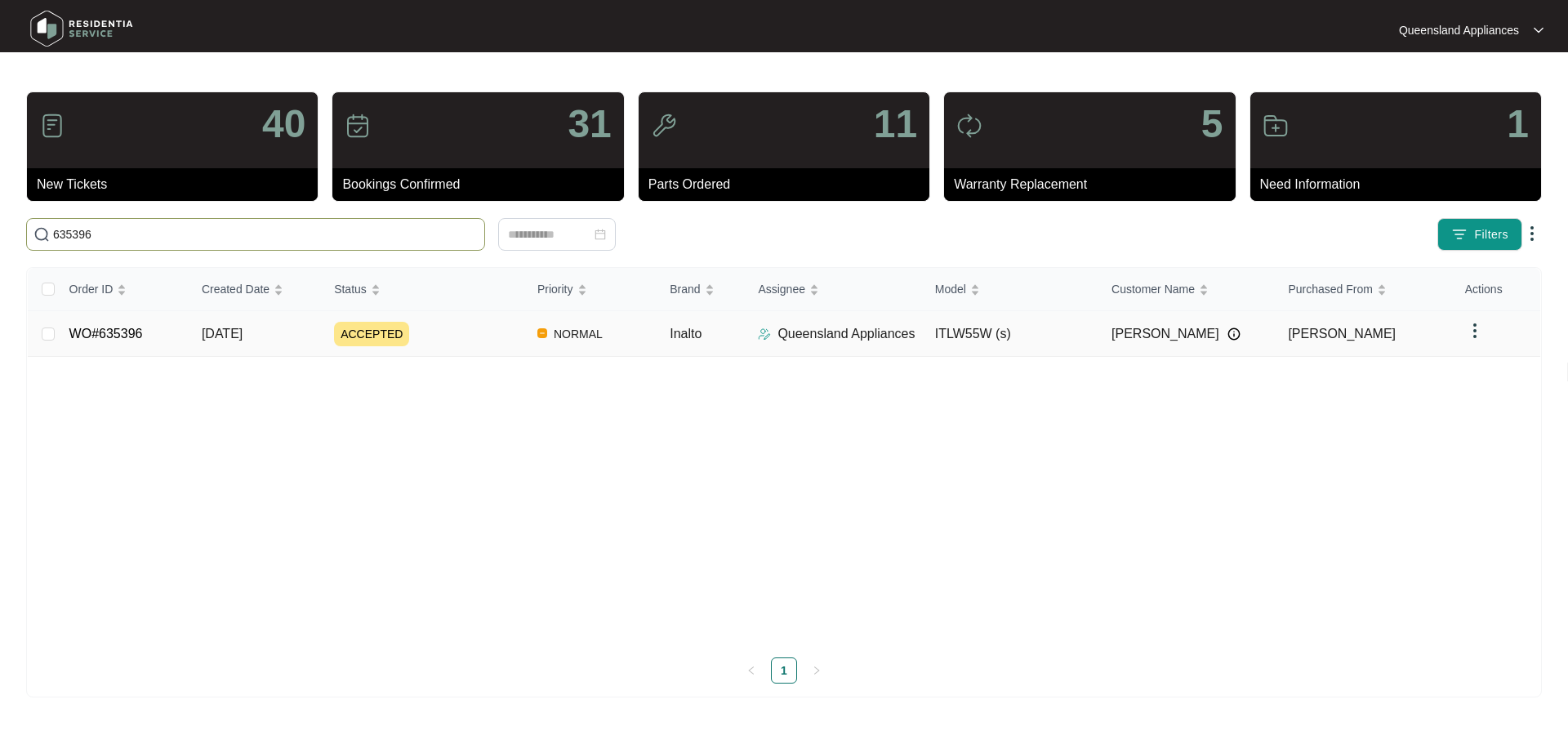
type input "635396"
click at [450, 334] on div "ACCEPTED" at bounding box center [429, 334] width 190 height 24
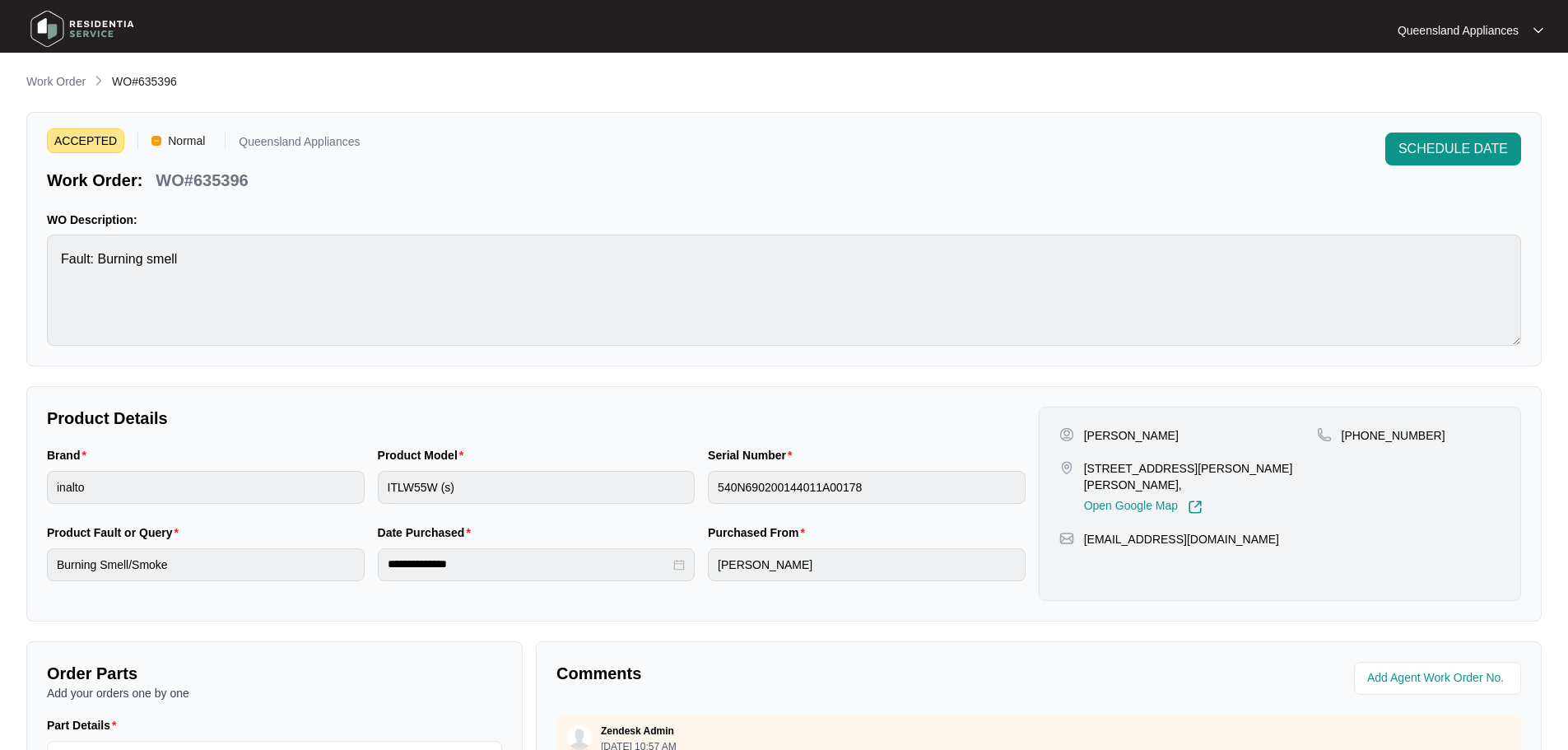
click at [226, 175] on p "WO#635396" at bounding box center [202, 180] width 92 height 23
copy p "635396"
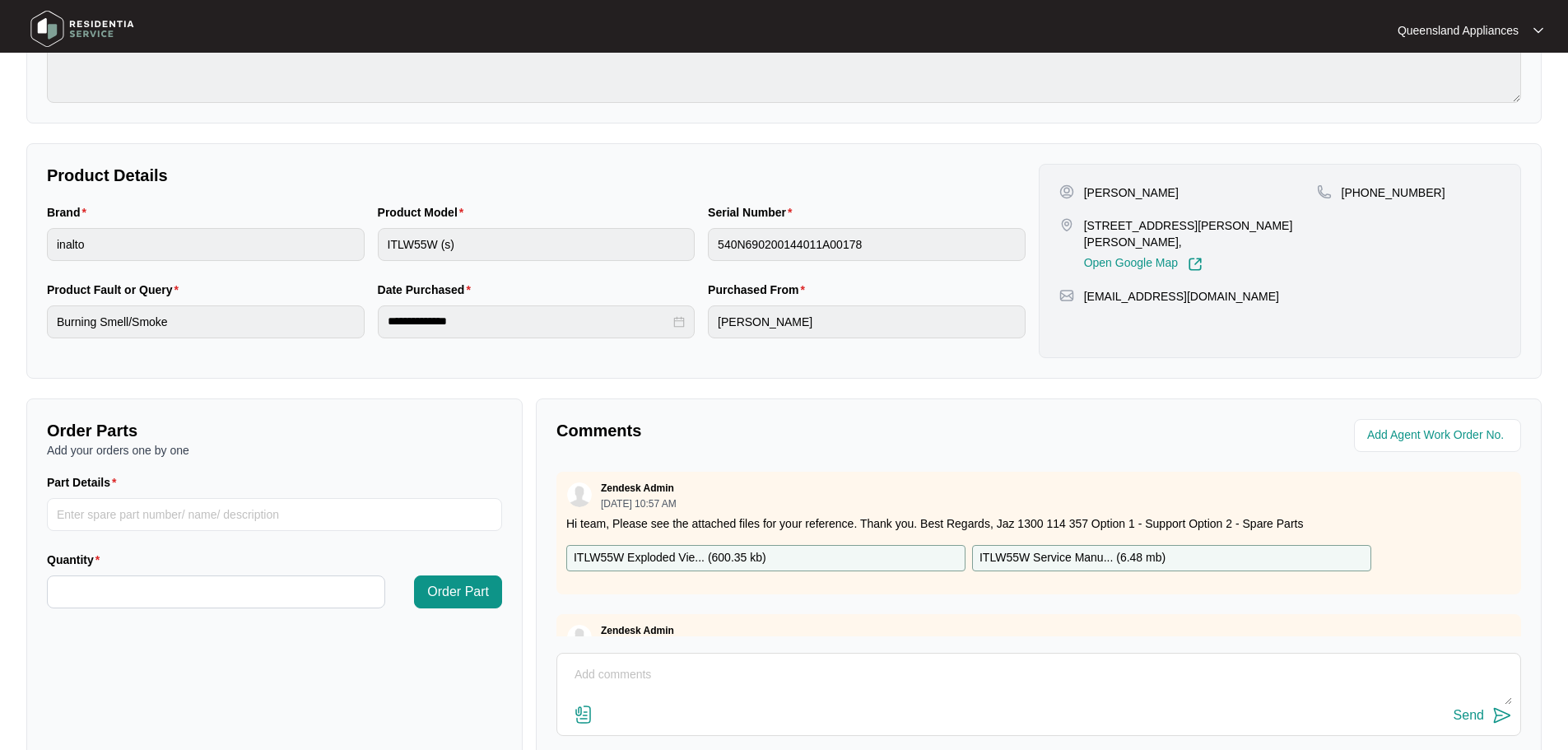
scroll to position [247, 0]
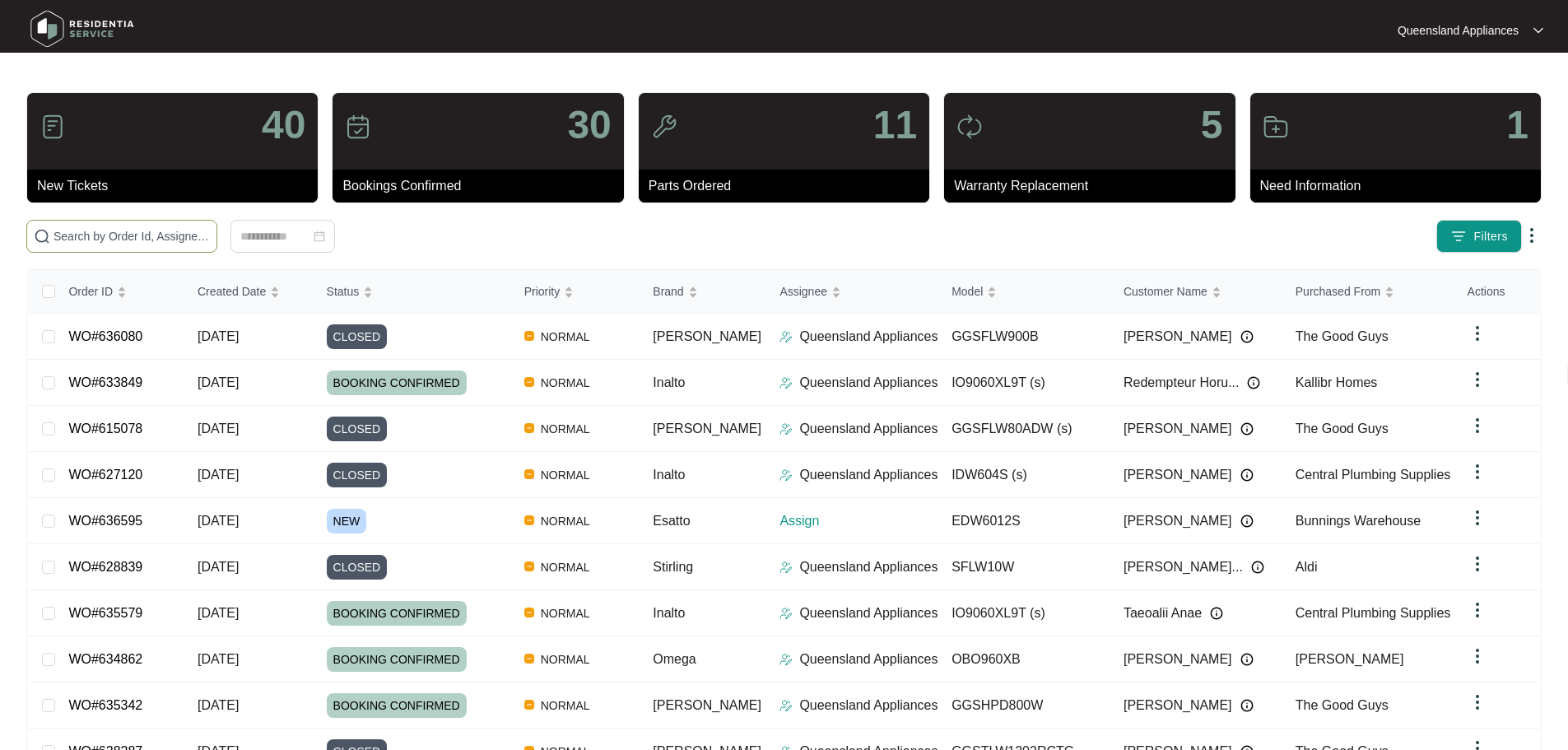
click at [192, 225] on span at bounding box center [122, 236] width 191 height 33
paste input "636595"
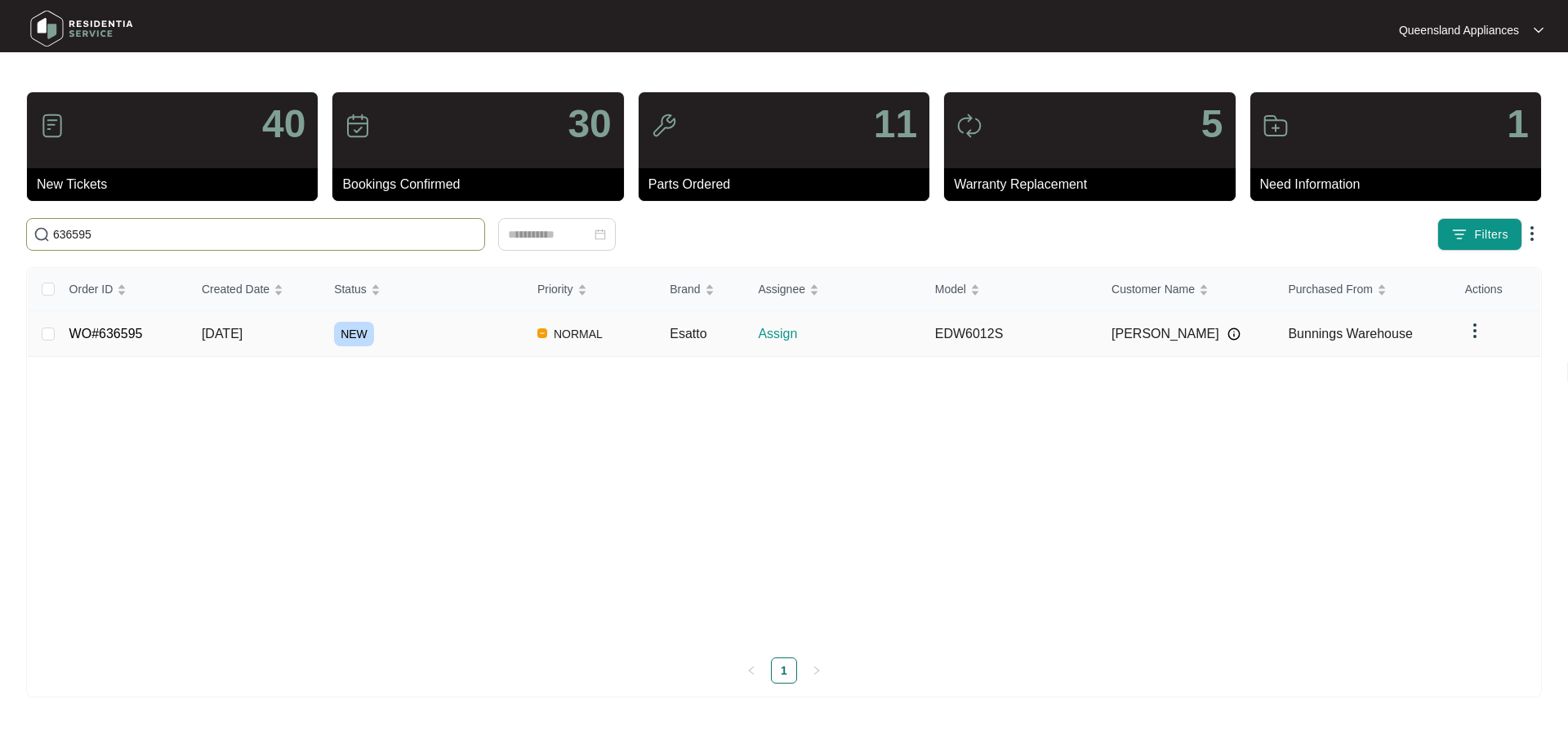
type input "636595"
click at [406, 336] on div "NEW" at bounding box center [429, 334] width 190 height 24
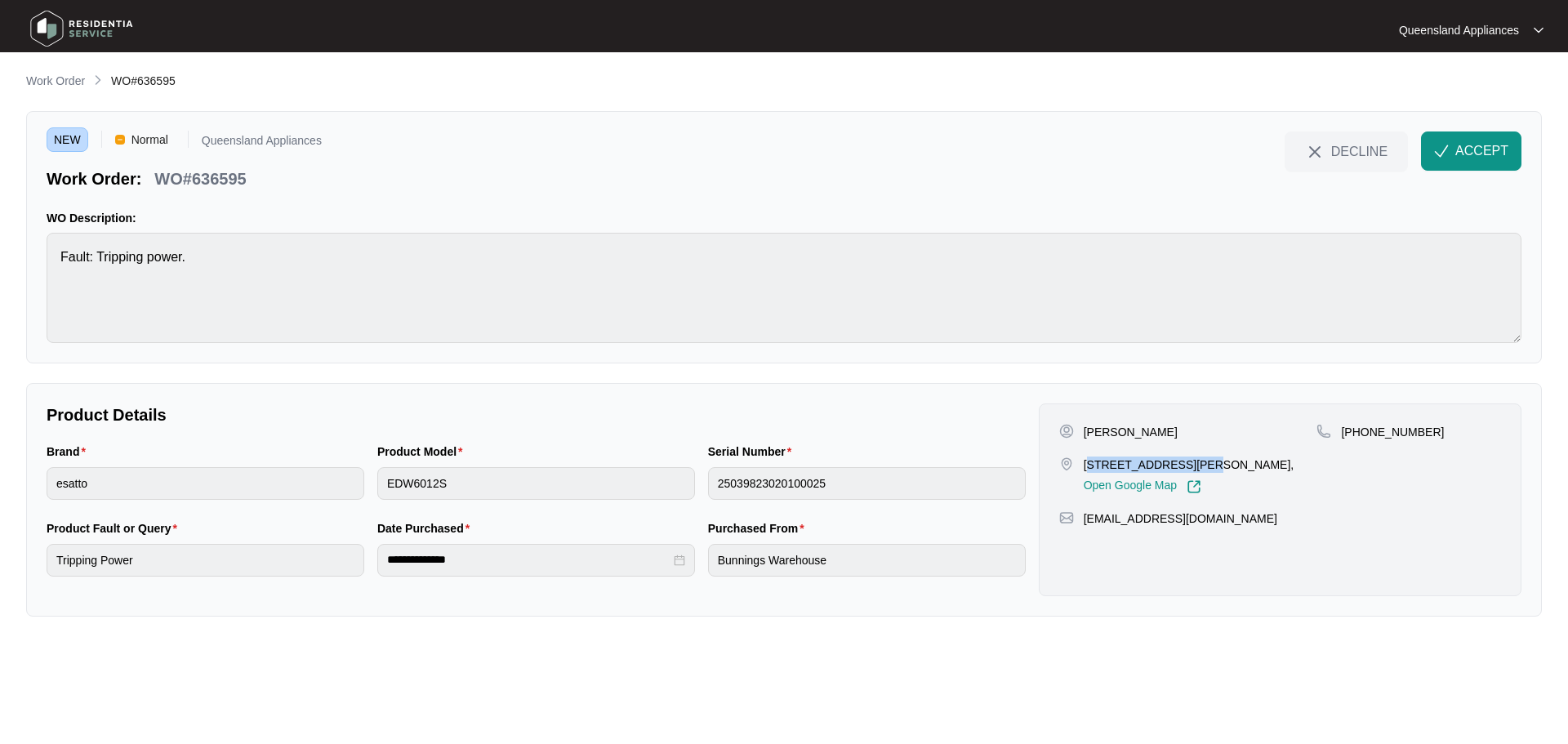
drag, startPoint x: 1087, startPoint y: 463, endPoint x: 1191, endPoint y: 462, distance: 104.0
click at [1191, 462] on p "90 Wilson Drive, Camira, 4300, Qld," at bounding box center [1189, 464] width 211 height 16
drag, startPoint x: 1206, startPoint y: 463, endPoint x: 1079, endPoint y: 463, distance: 127.0
click at [1079, 463] on div "90 Wilson Drive, Camira, 4300, Qld, Open Google Map" at bounding box center [1188, 475] width 258 height 37
copy p "90 Wilson Drive, Camira"
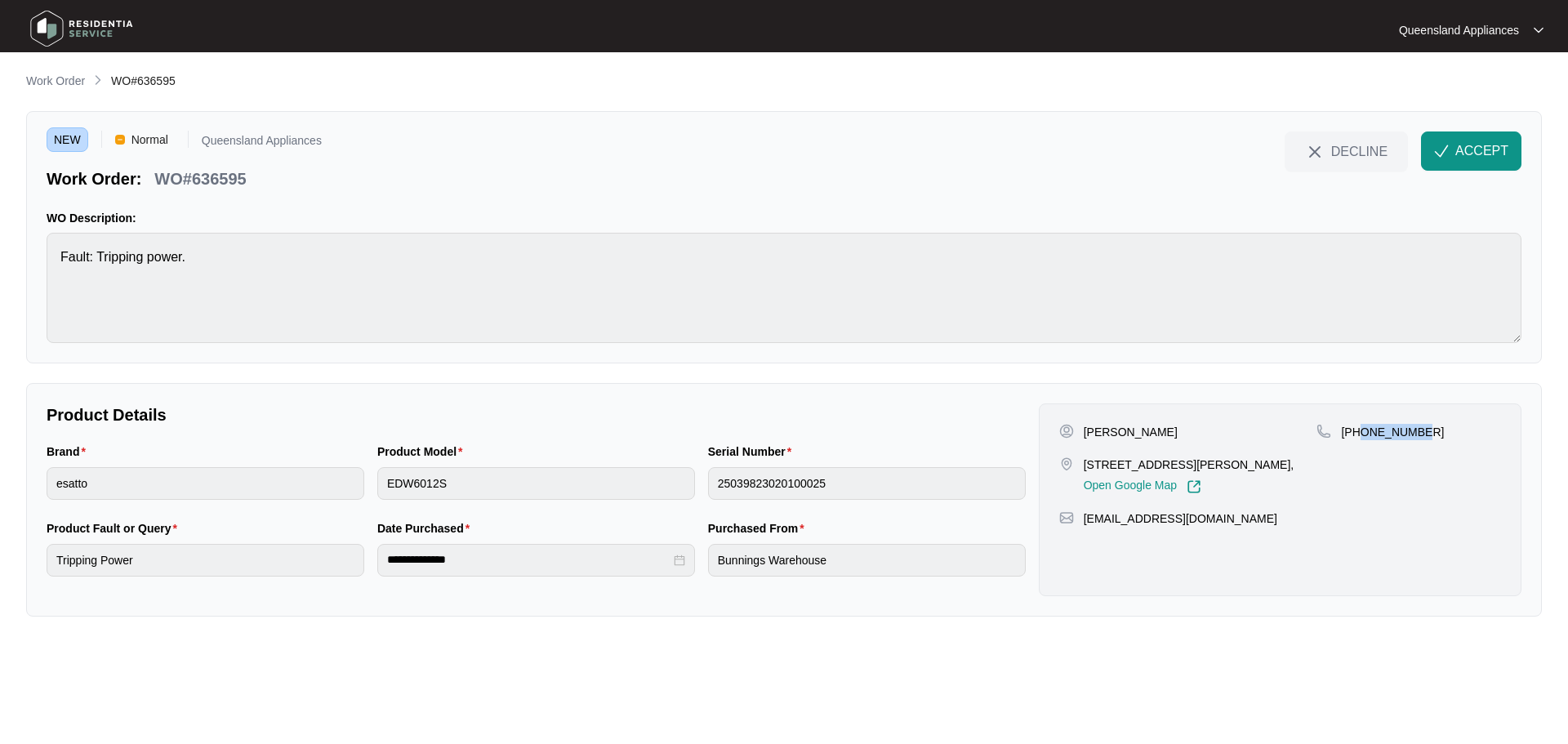
drag, startPoint x: 1425, startPoint y: 435, endPoint x: 1360, endPoint y: 435, distance: 65.0
click at [1360, 435] on div "+61421883243" at bounding box center [1408, 431] width 184 height 16
copy p "421883243"
click at [215, 181] on p "WO#636595" at bounding box center [200, 179] width 92 height 22
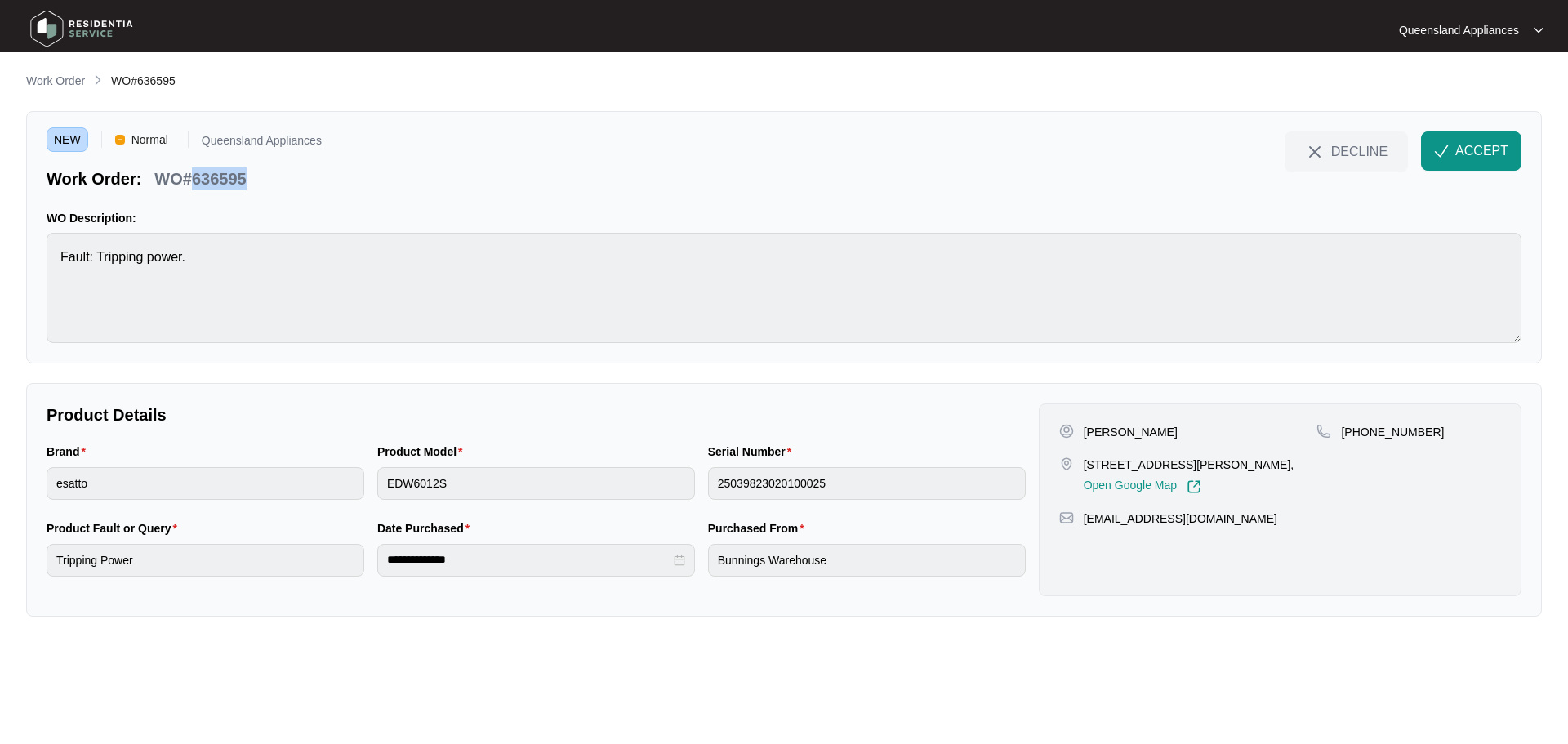
copy p "636595"
click at [1469, 151] on span "ACCEPT" at bounding box center [1481, 151] width 53 height 20
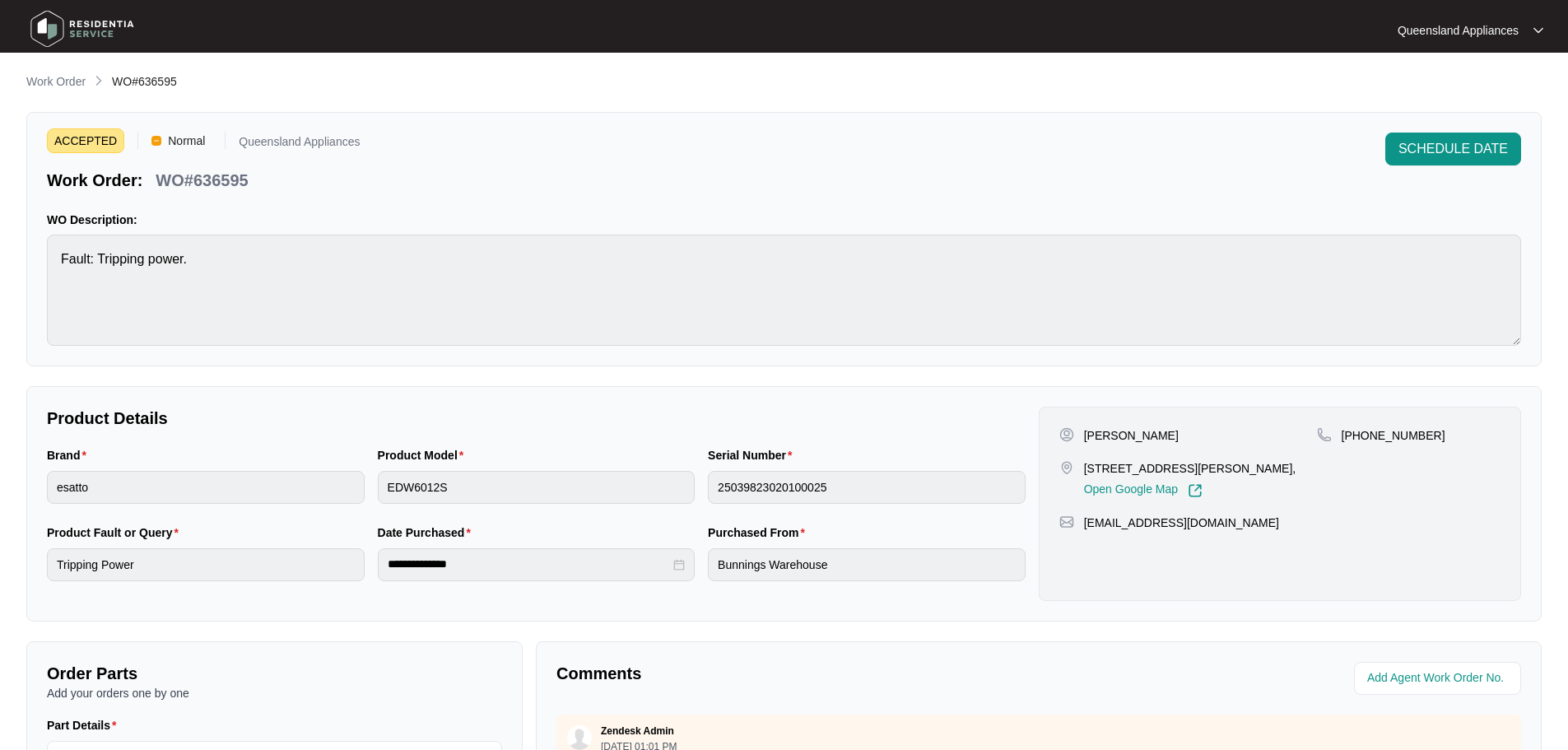
drag, startPoint x: 75, startPoint y: 26, endPoint x: 348, endPoint y: 3, distance: 274.0
click at [75, 26] on img at bounding box center [82, 28] width 115 height 49
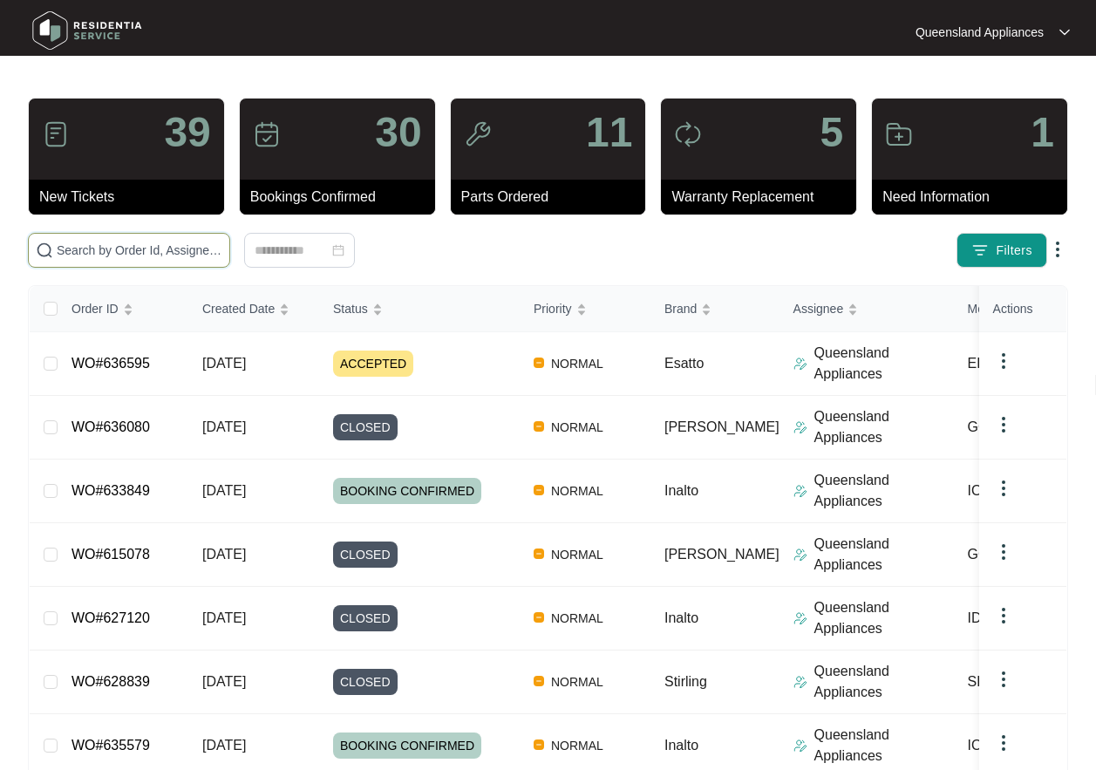
click at [204, 252] on input "text" at bounding box center [140, 250] width 166 height 19
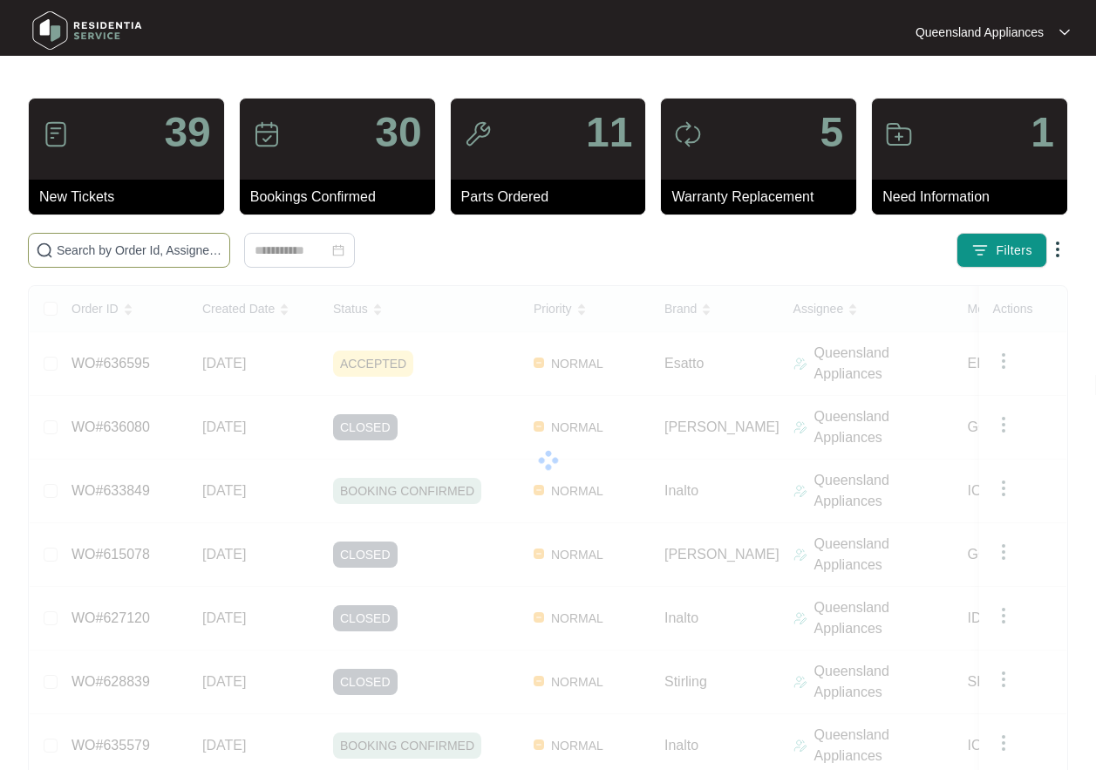
paste input "636477"
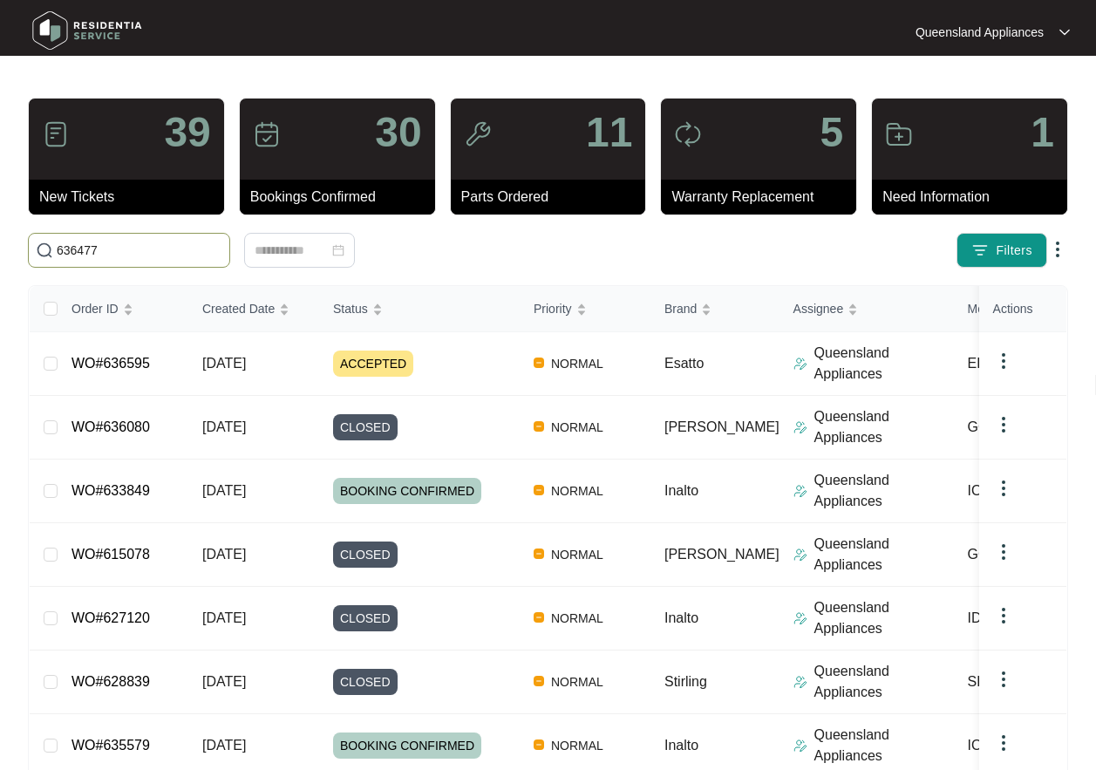
type input "636477"
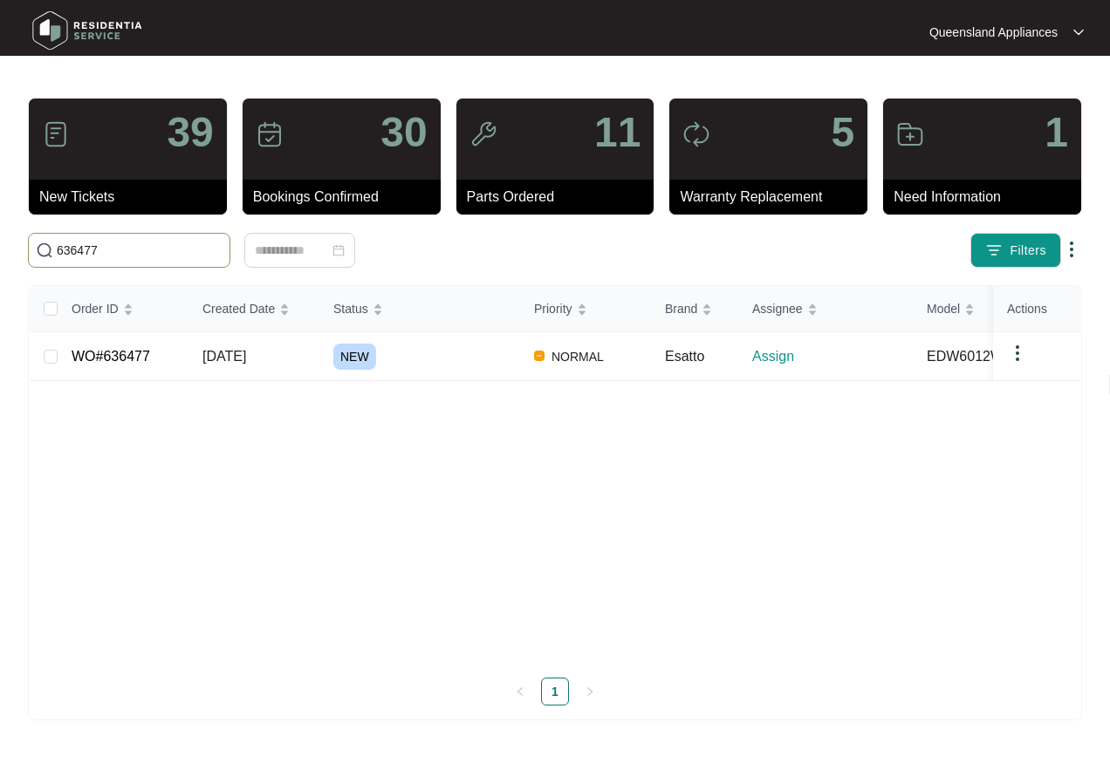
click at [447, 367] on div "NEW" at bounding box center [426, 357] width 187 height 26
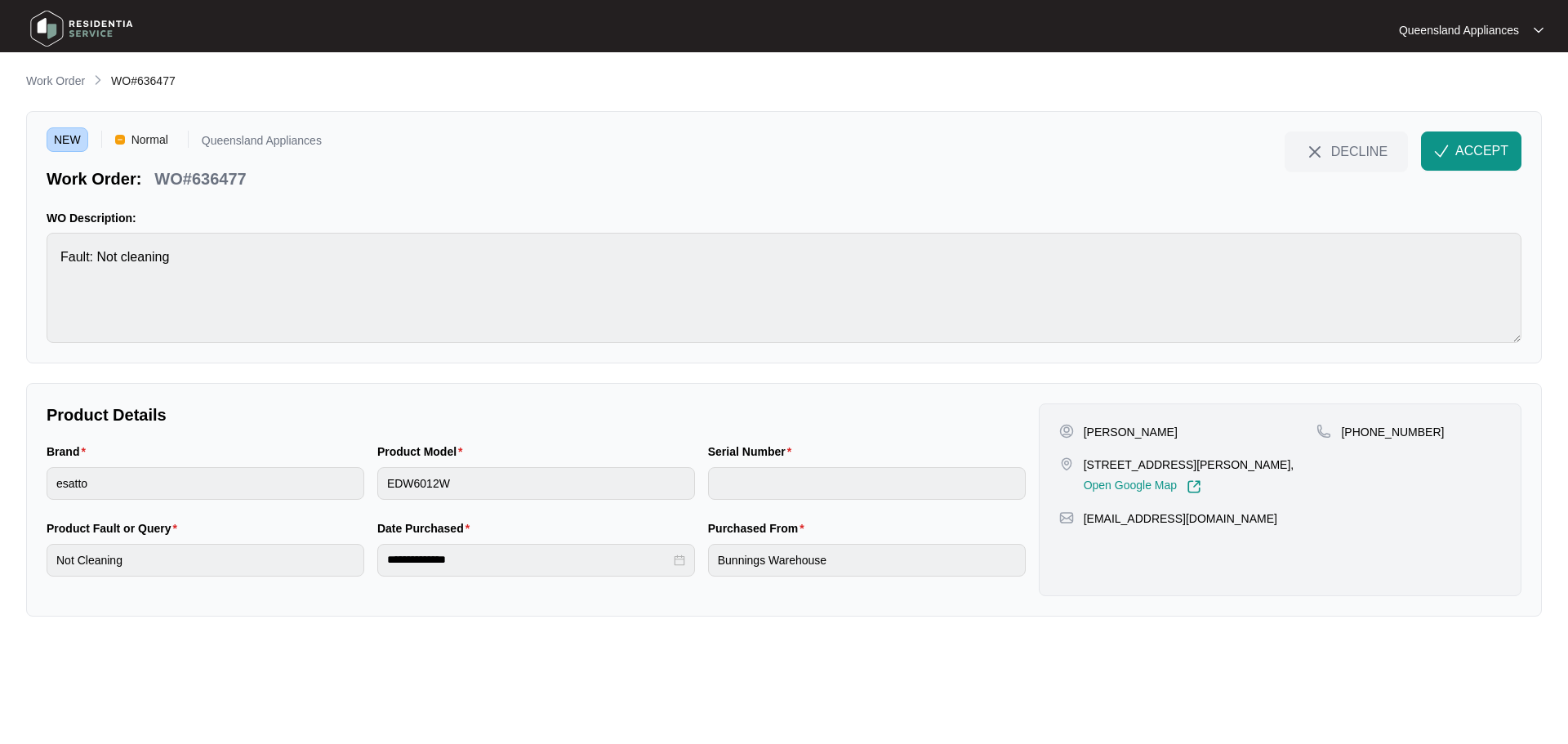
click at [1197, 459] on p "7 Katrina cres, Waterford west qld 4133," at bounding box center [1189, 464] width 211 height 16
copy p "7 Katrina cres, Waterford west qld 4133,"
click at [236, 191] on div "NEW Normal Queensland Appliances Work Order: WO#636477 DECLINE ACCEPT WO Descri…" at bounding box center [784, 238] width 1516 height 253
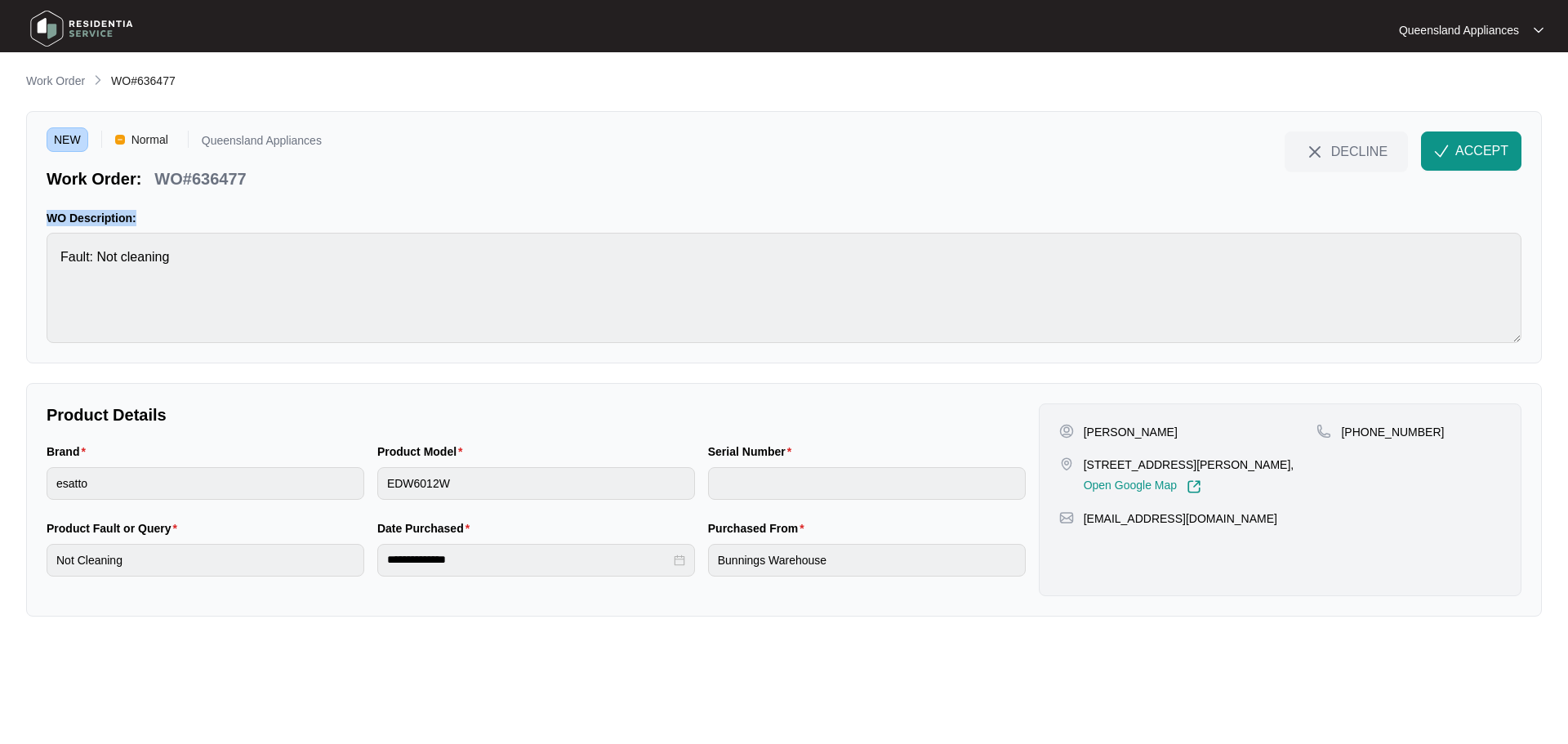
click at [236, 191] on div "NEW Normal Queensland Appliances Work Order: WO#636477 DECLINE ACCEPT WO Descri…" at bounding box center [784, 238] width 1516 height 253
click at [234, 182] on p "WO#636477" at bounding box center [200, 179] width 92 height 22
copy p "636477"
click at [1404, 430] on p "+61449865769" at bounding box center [1392, 431] width 103 height 16
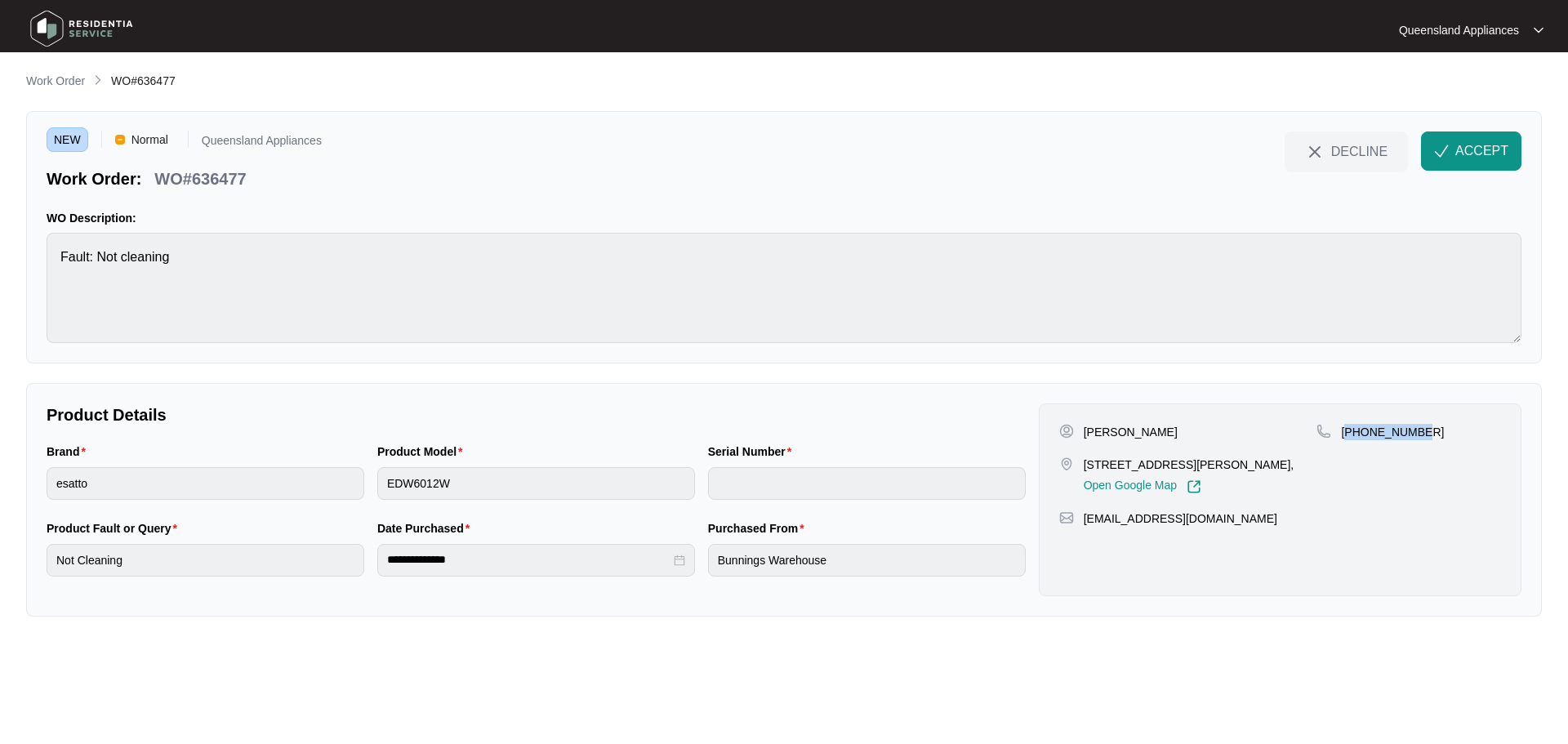
click at [1404, 430] on p "+61449865769" at bounding box center [1392, 431] width 103 height 16
copy p "61449865769"
click at [1462, 158] on span "ACCEPT" at bounding box center [1481, 151] width 53 height 20
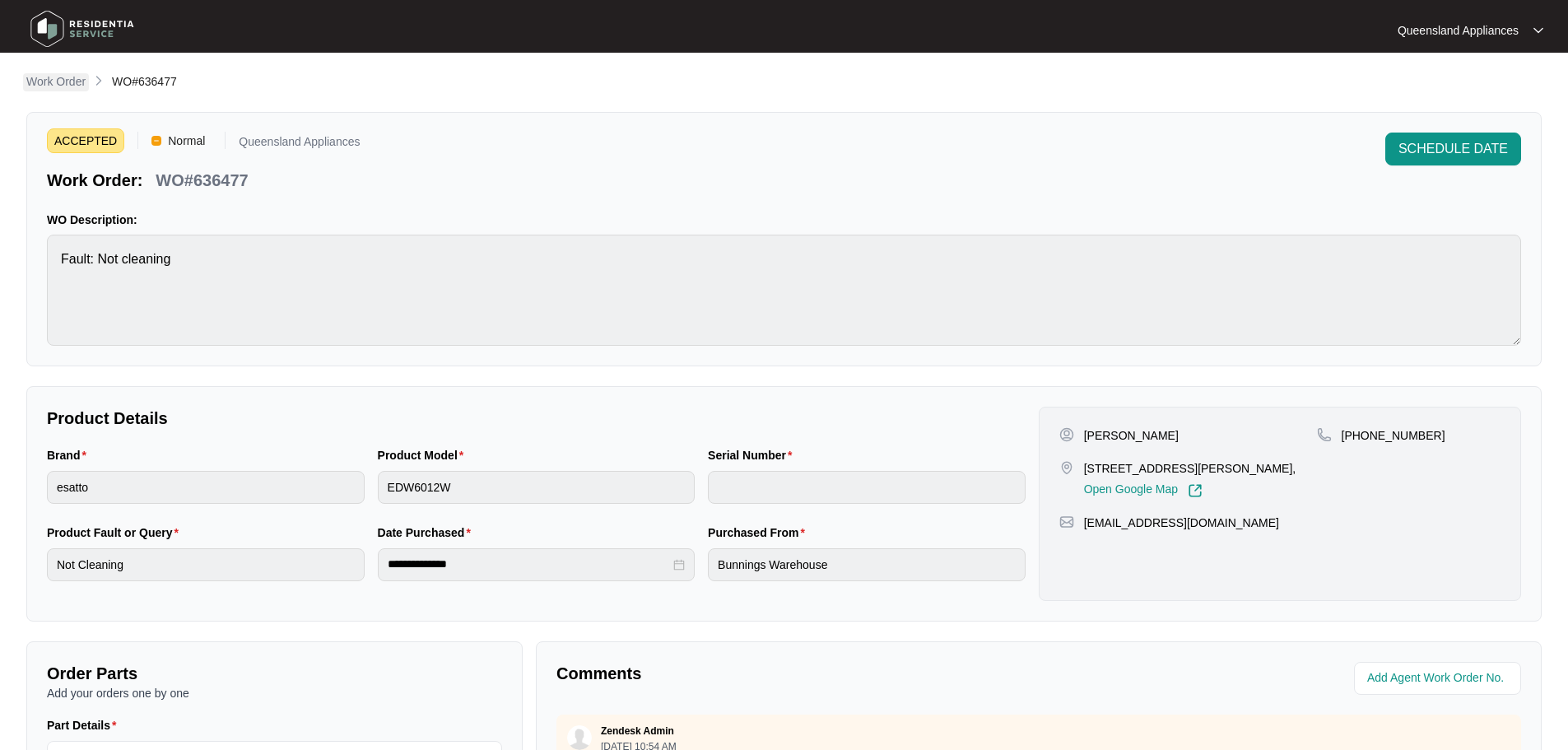
click at [66, 78] on p "Work Order" at bounding box center [56, 81] width 59 height 16
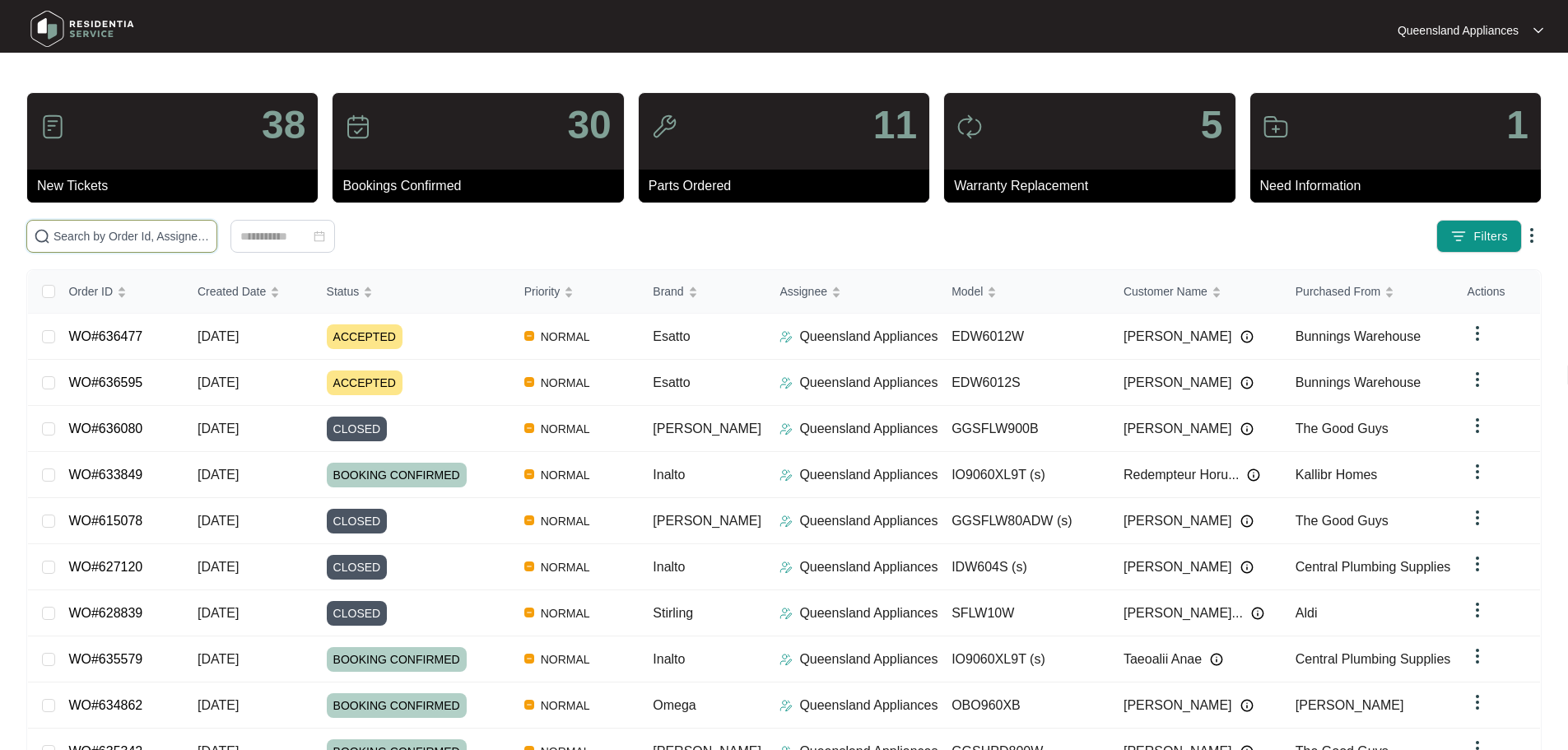
click at [209, 237] on input "text" at bounding box center [132, 236] width 157 height 18
paste input "636397"
type input "636397"
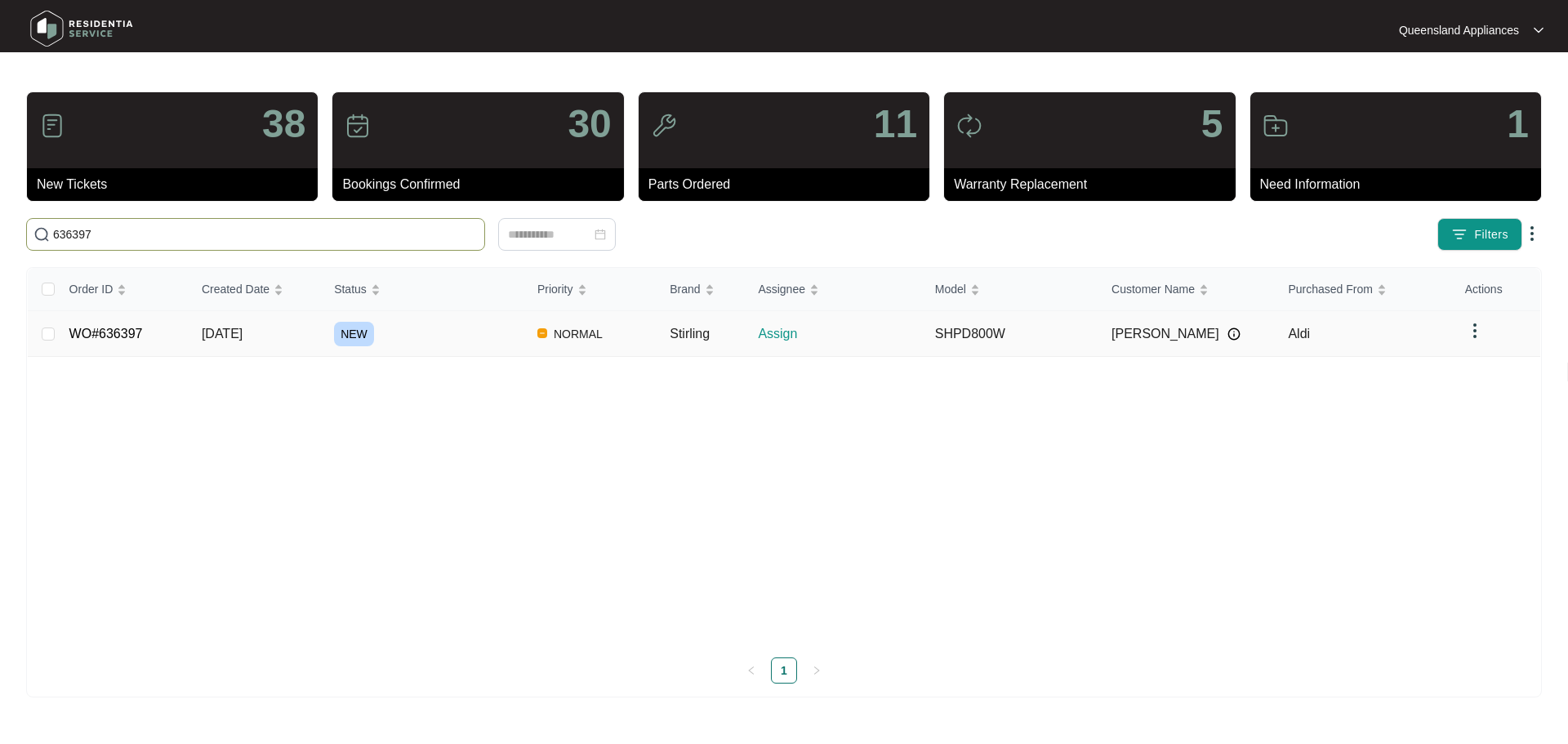
click at [413, 342] on div "NEW" at bounding box center [429, 334] width 190 height 24
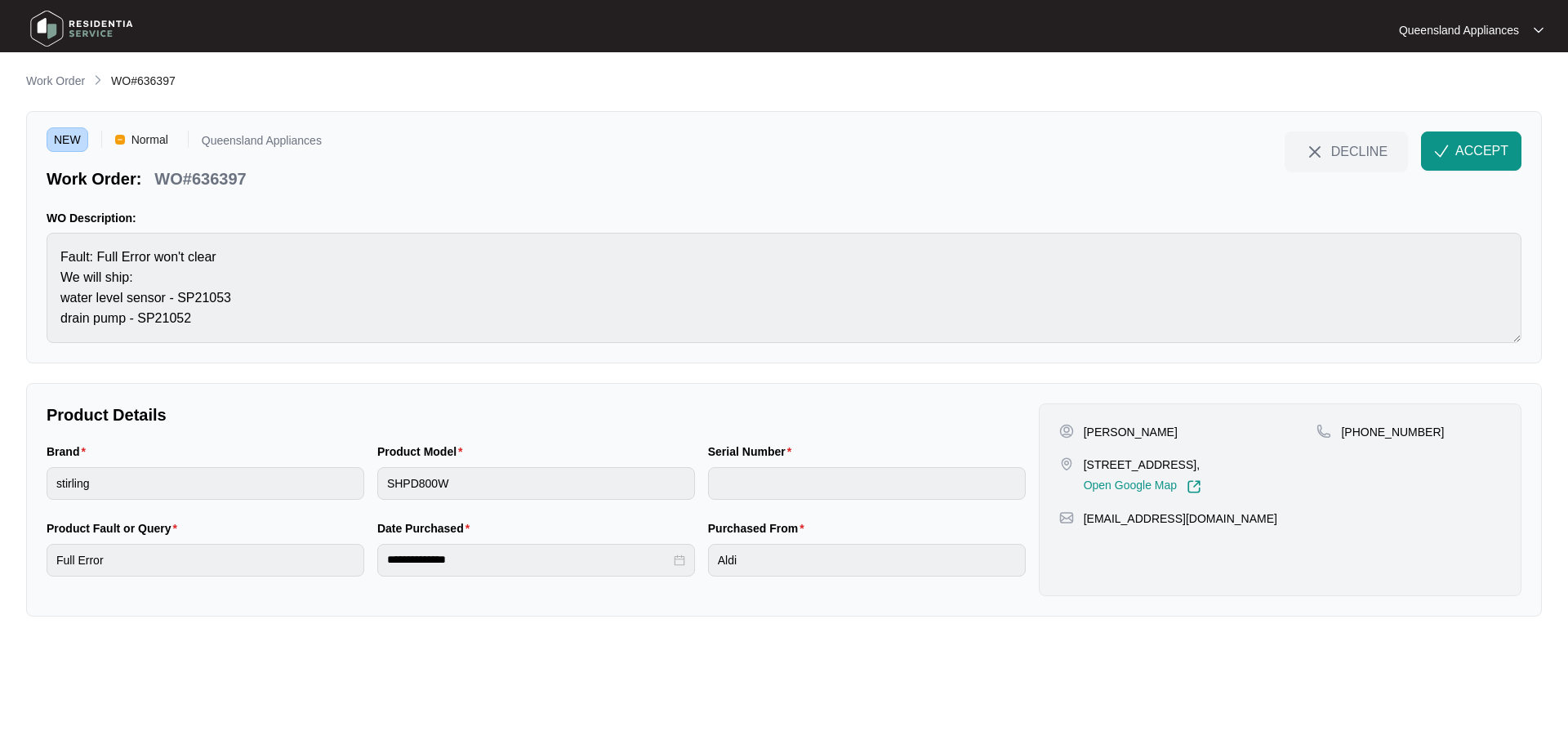
click at [222, 173] on p "WO#636397" at bounding box center [200, 179] width 92 height 22
click at [1091, 465] on p "[STREET_ADDRESS]," at bounding box center [1143, 464] width 118 height 16
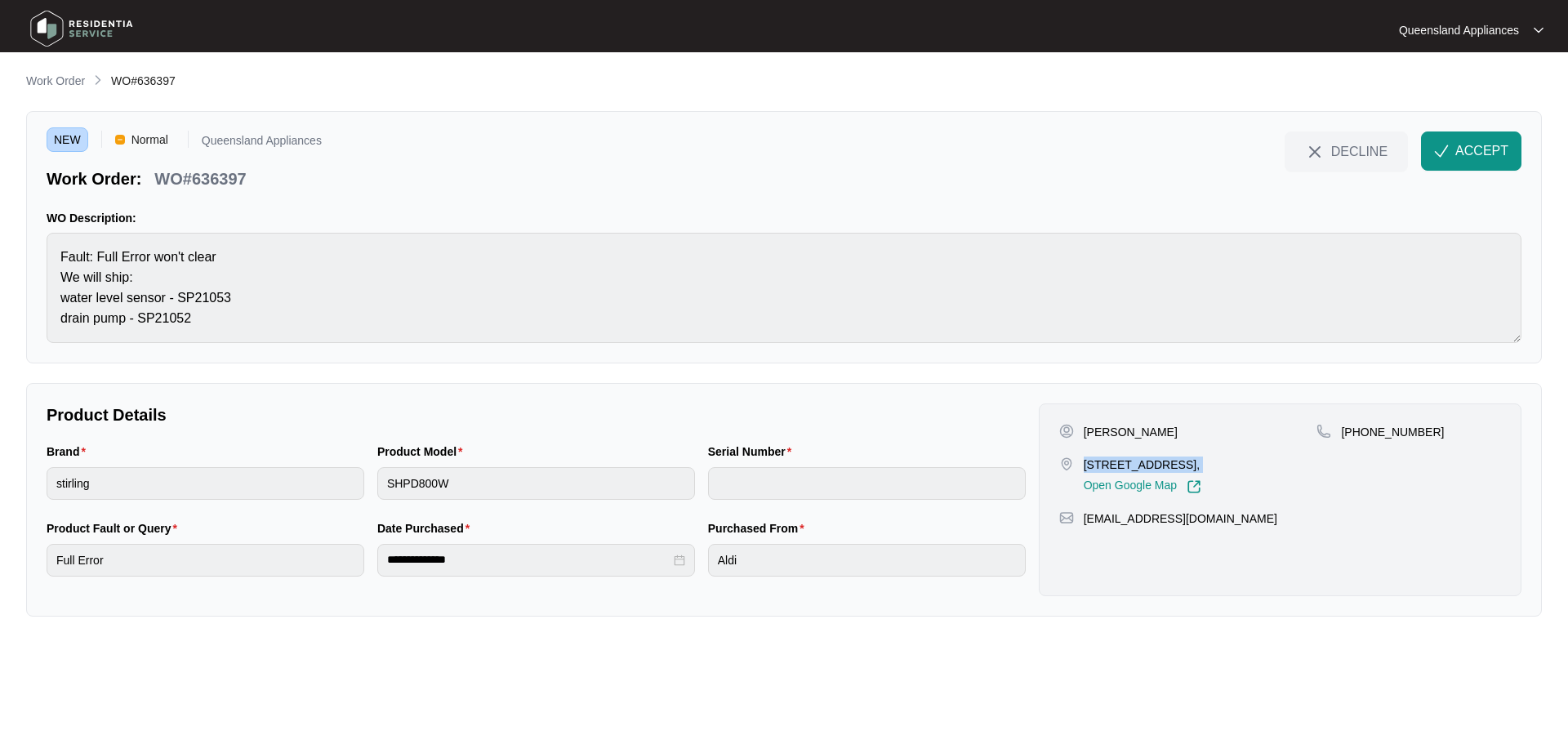
copy p "[STREET_ADDRESS],"
click at [213, 189] on p "WO#636397" at bounding box center [200, 179] width 92 height 22
copy p "636397"
click at [1382, 436] on p "[PHONE_NUMBER]" at bounding box center [1392, 431] width 103 height 16
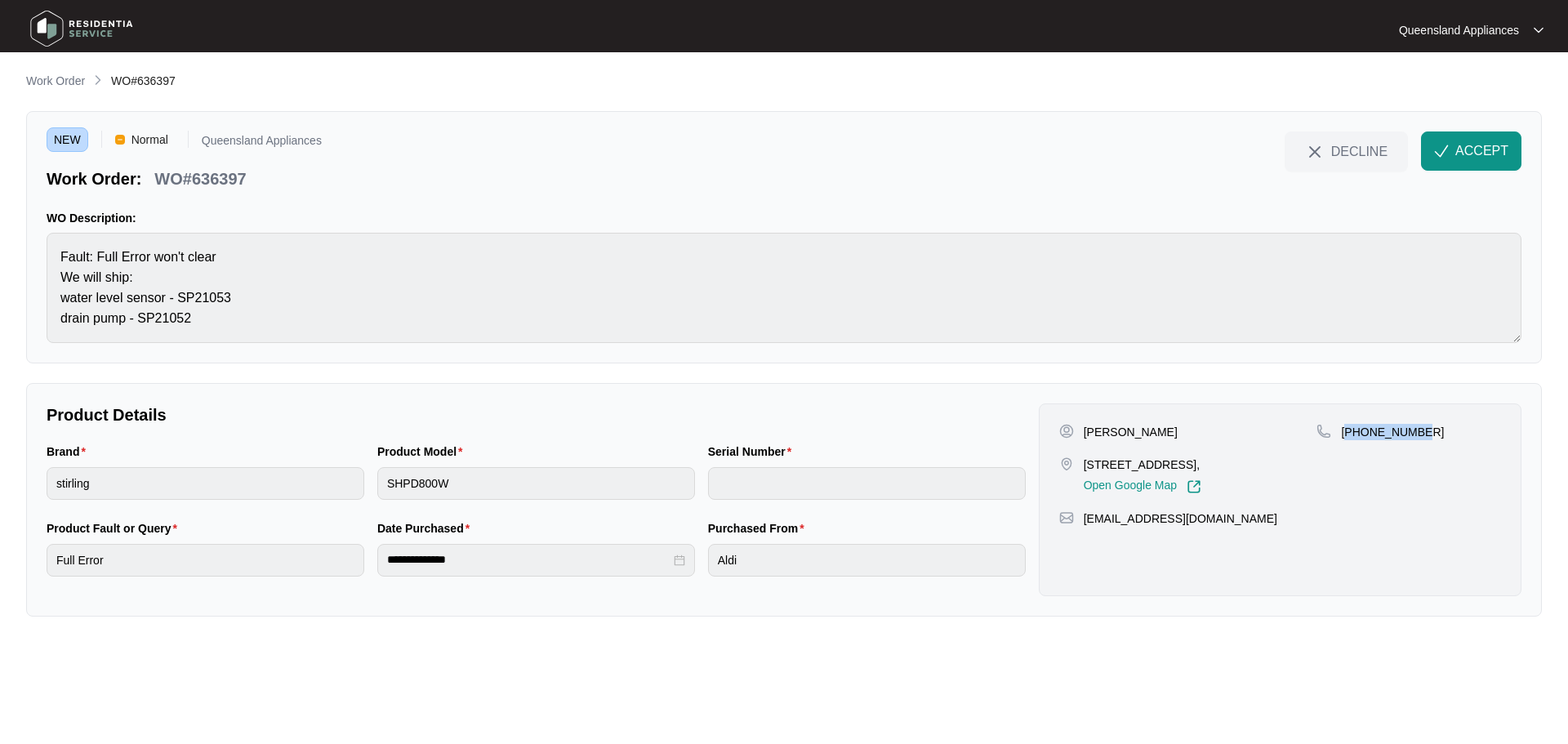
click at [1382, 436] on p "[PHONE_NUMBER]" at bounding box center [1392, 431] width 103 height 16
copy p "61402658313"
click at [1454, 149] on button "ACCEPT" at bounding box center [1471, 151] width 100 height 39
